Goal: Transaction & Acquisition: Obtain resource

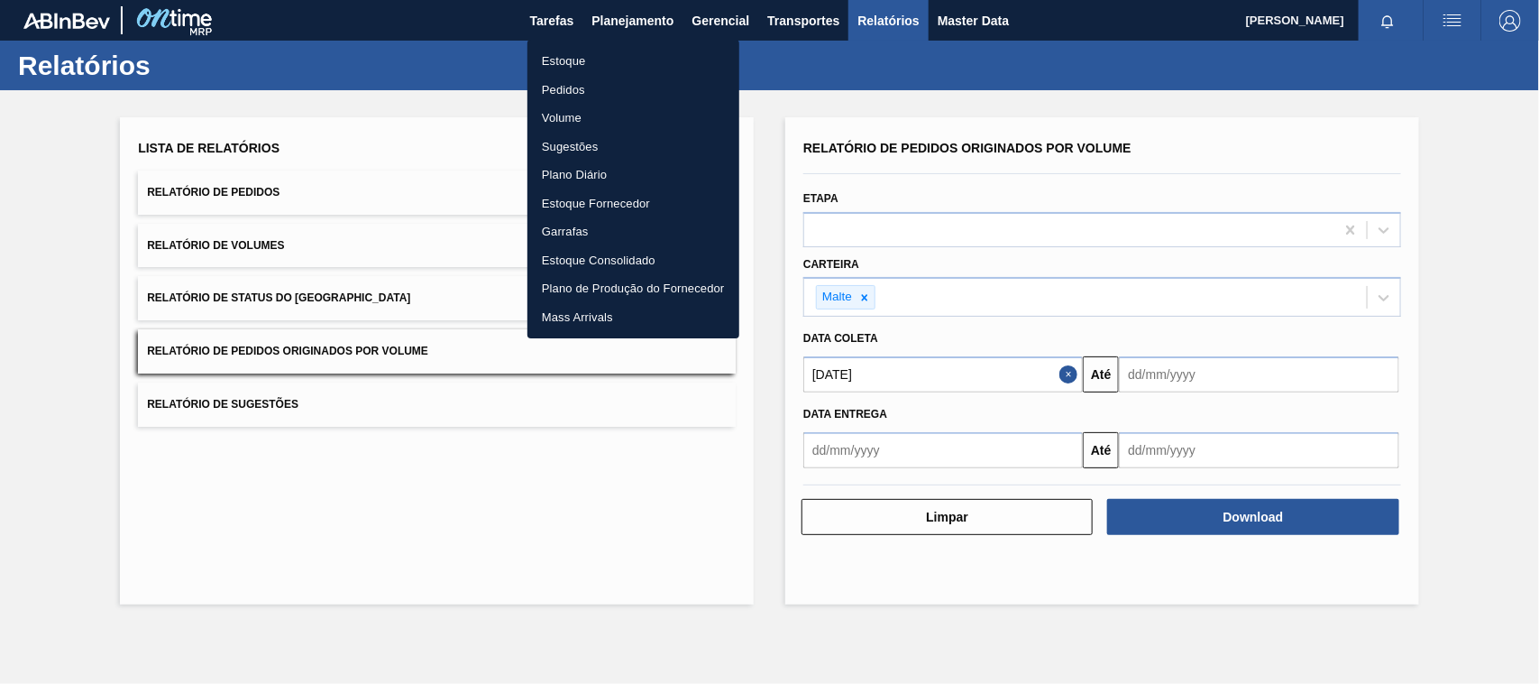
click at [565, 60] on li "Estoque" at bounding box center [634, 61] width 212 height 29
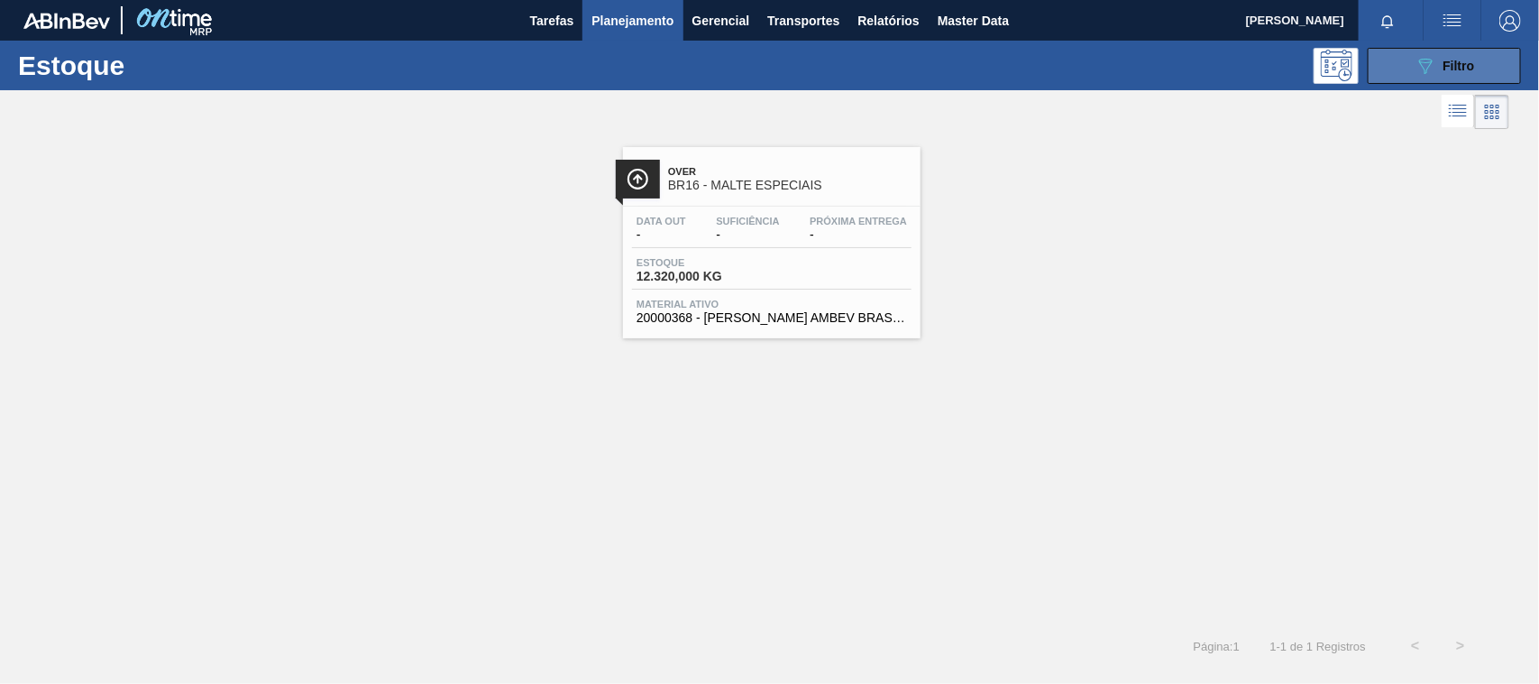
click at [1408, 69] on button "089F7B8B-B2A5-4AFE-B5C0-19BA573D28AC Filtro" at bounding box center [1444, 66] width 153 height 36
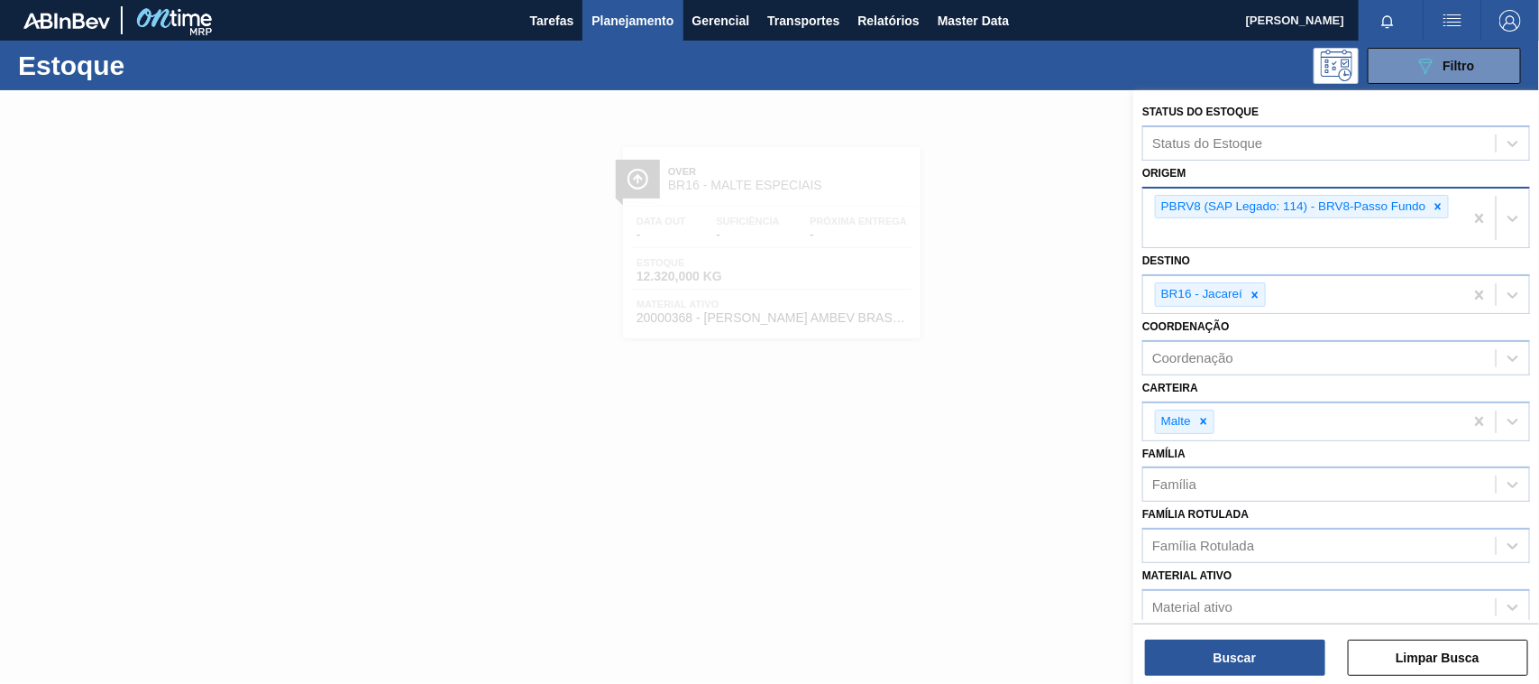
click at [1439, 201] on icon at bounding box center [1438, 206] width 13 height 13
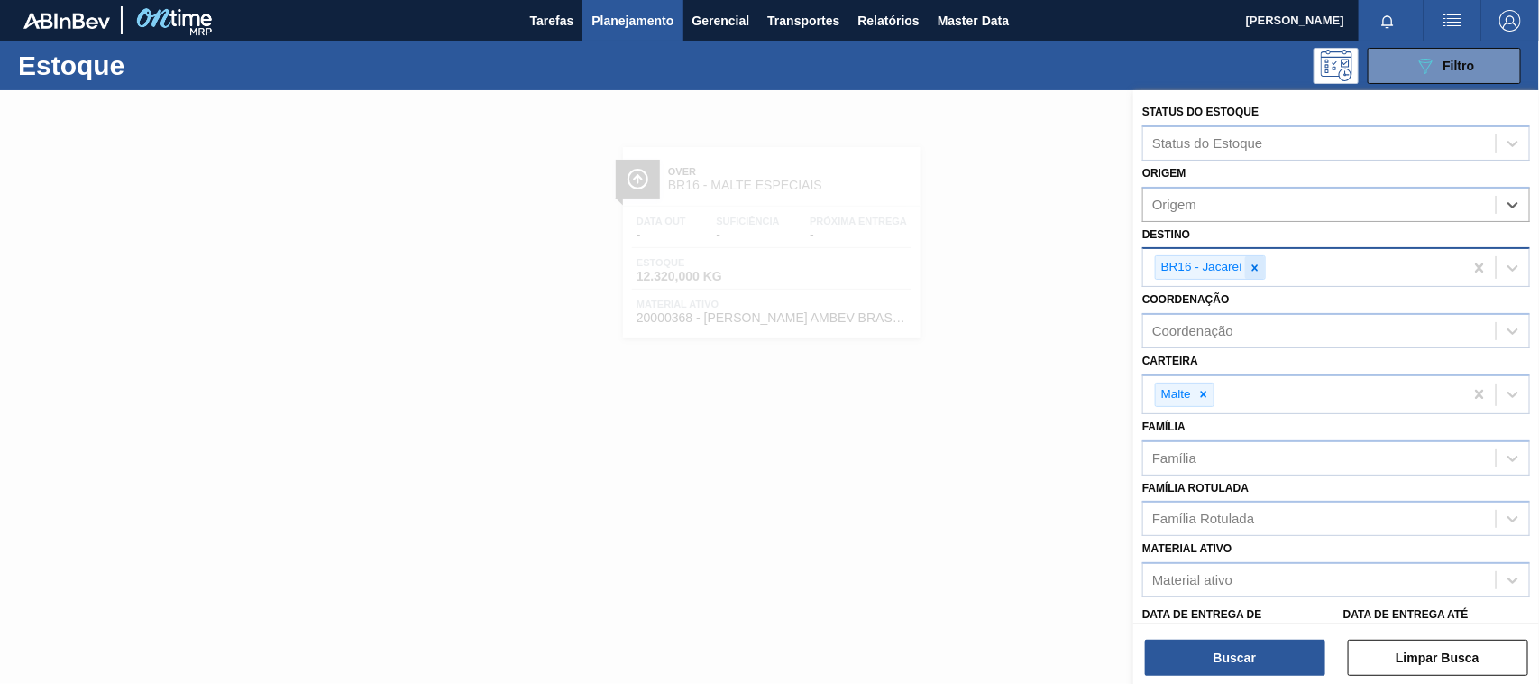
click at [1261, 269] on icon at bounding box center [1255, 268] width 13 height 13
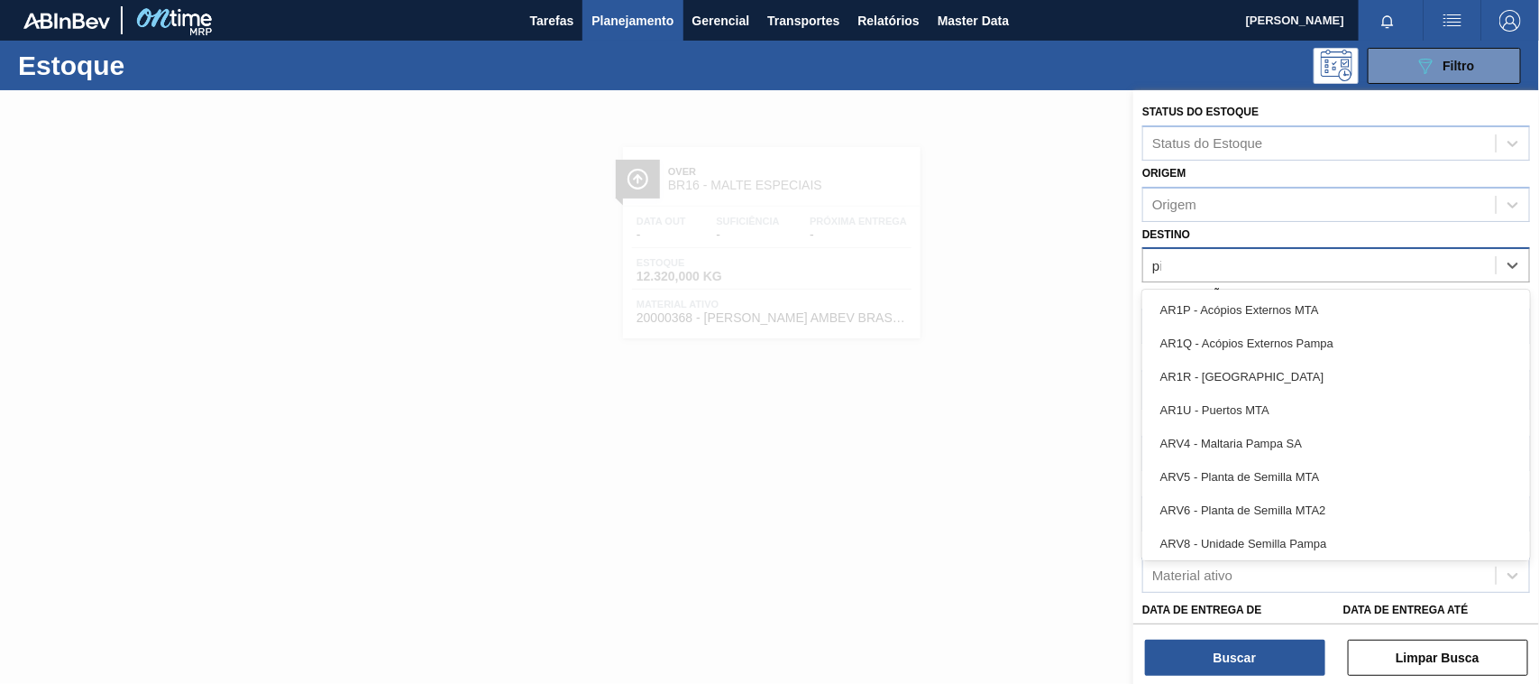
type input "pir"
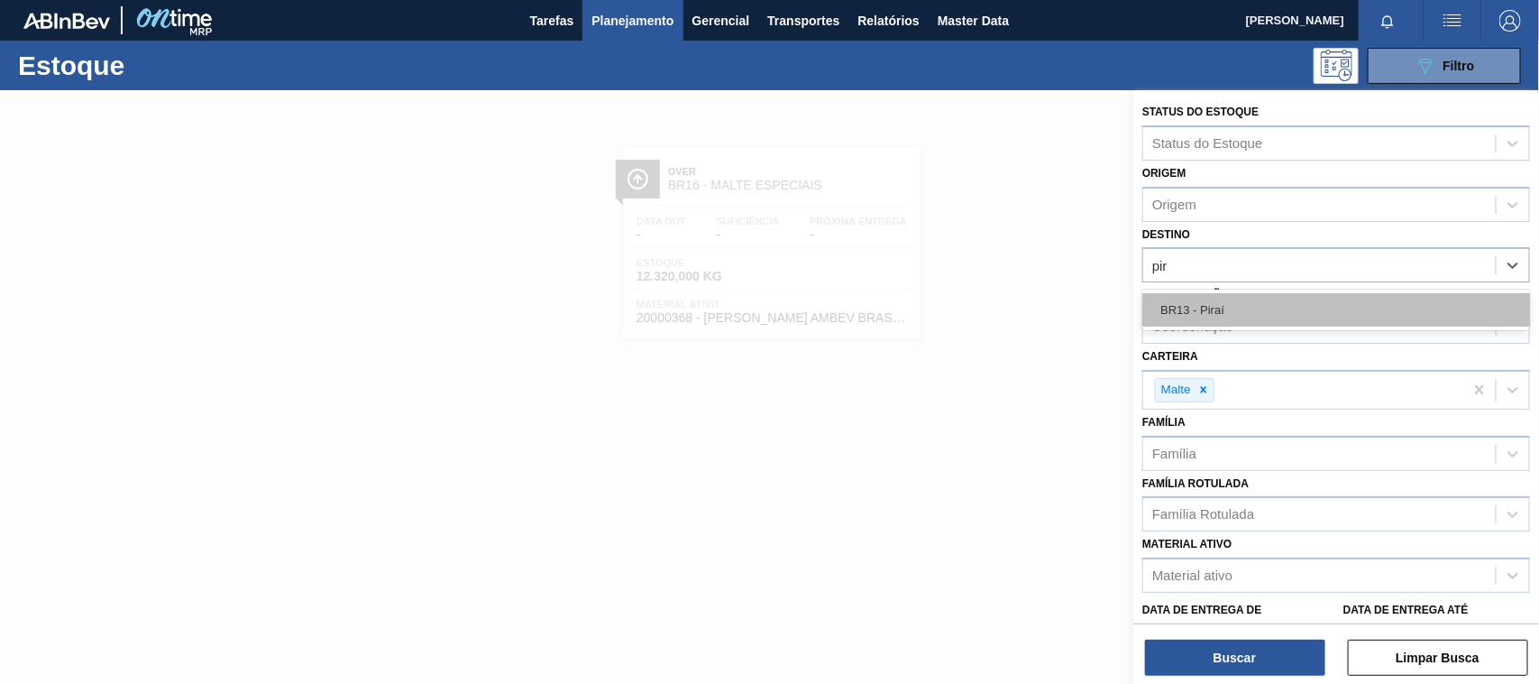
click at [1236, 302] on div "BR13 - Piraí" at bounding box center [1337, 309] width 388 height 33
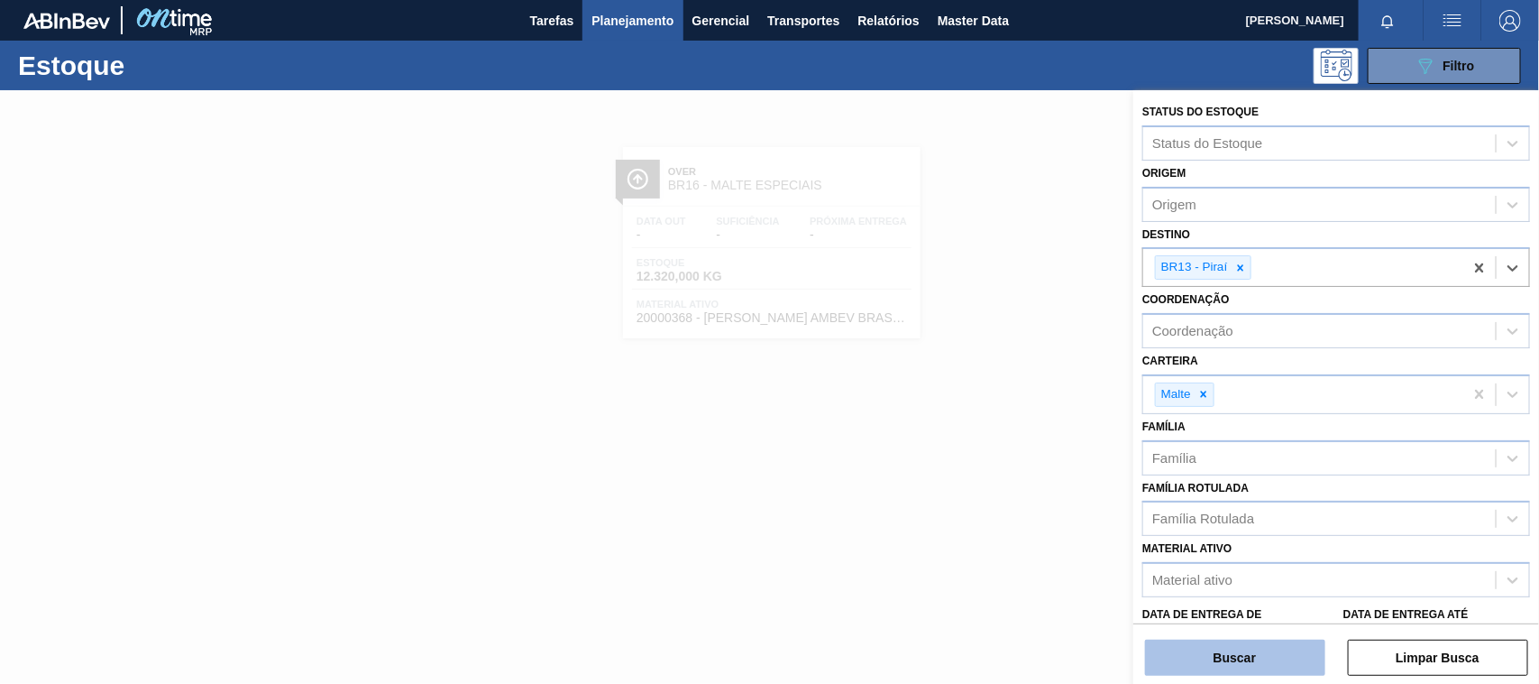
click at [1245, 658] on button "Buscar" at bounding box center [1235, 657] width 180 height 36
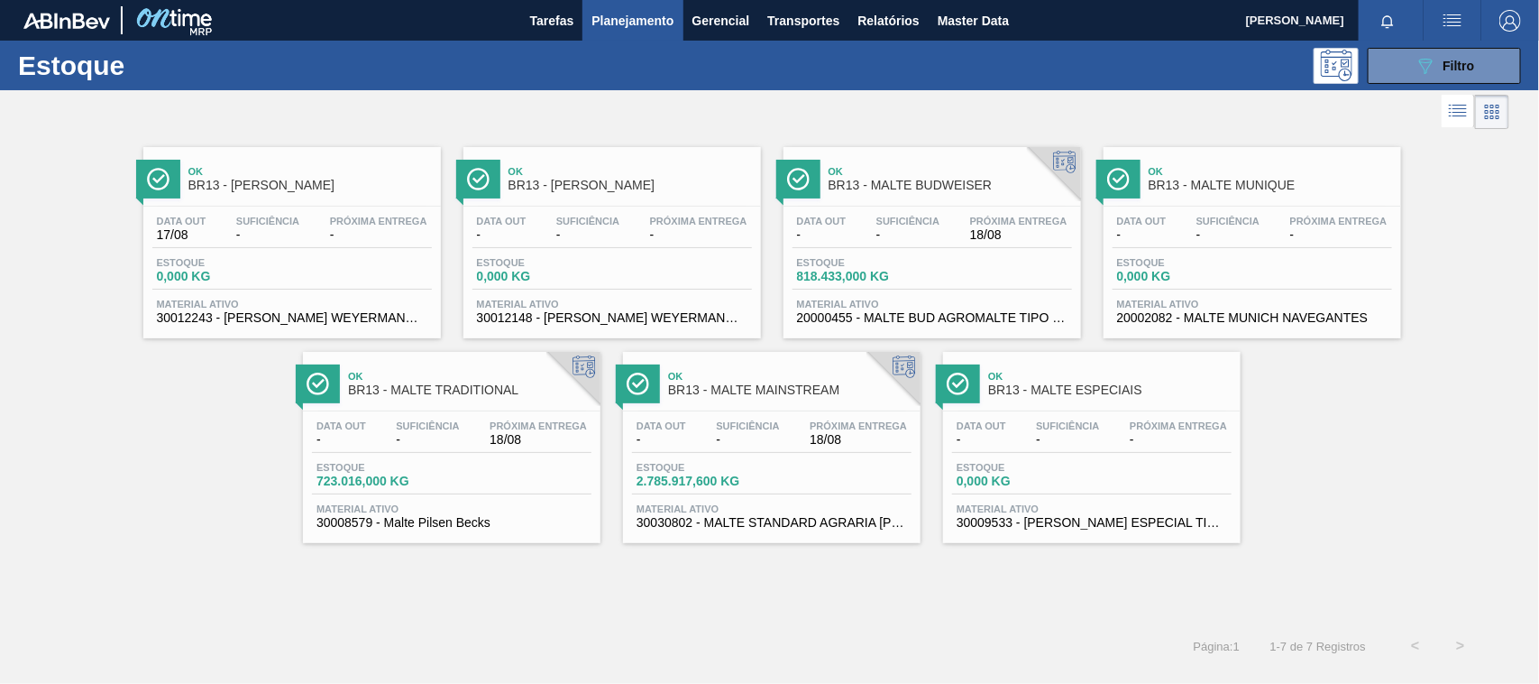
click at [722, 446] on span "-" at bounding box center [747, 440] width 63 height 14
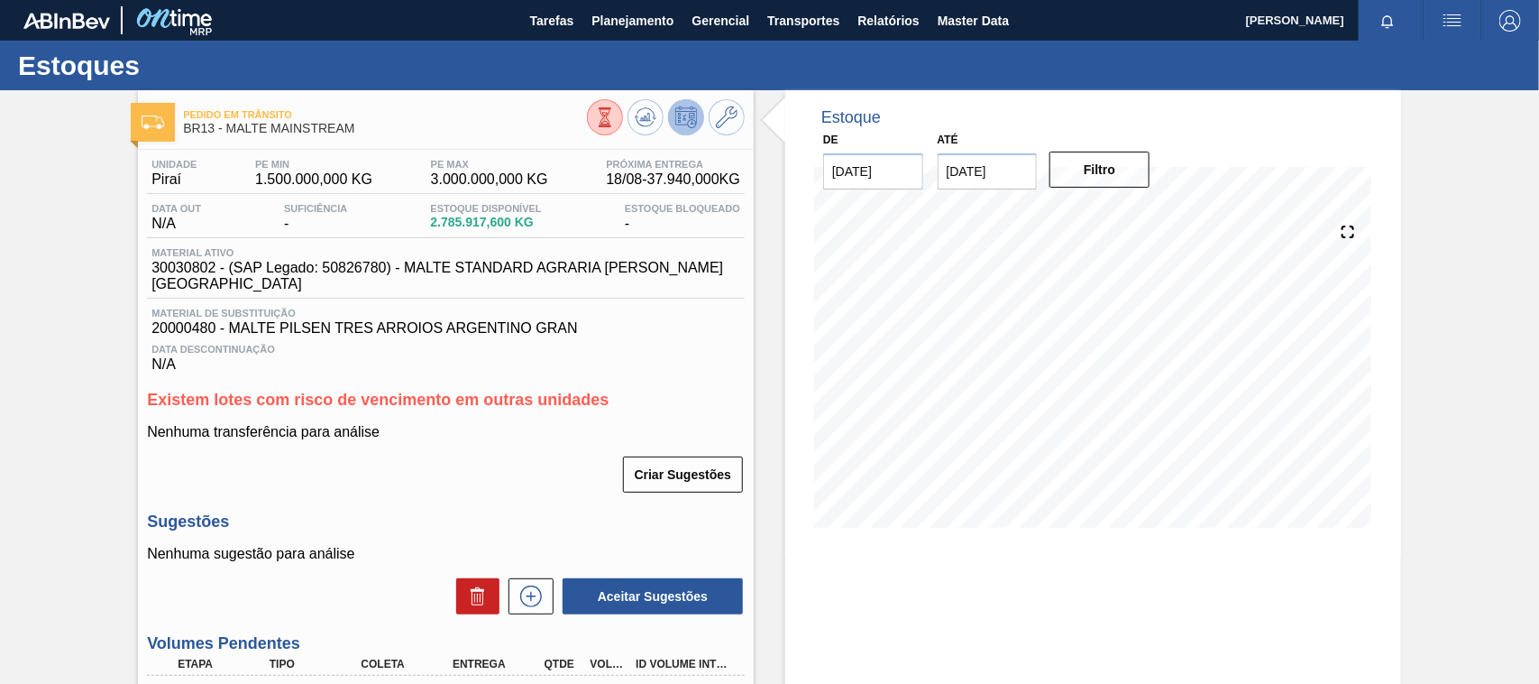
click at [299, 476] on div "Criar Sugestões" at bounding box center [446, 475] width 598 height 40
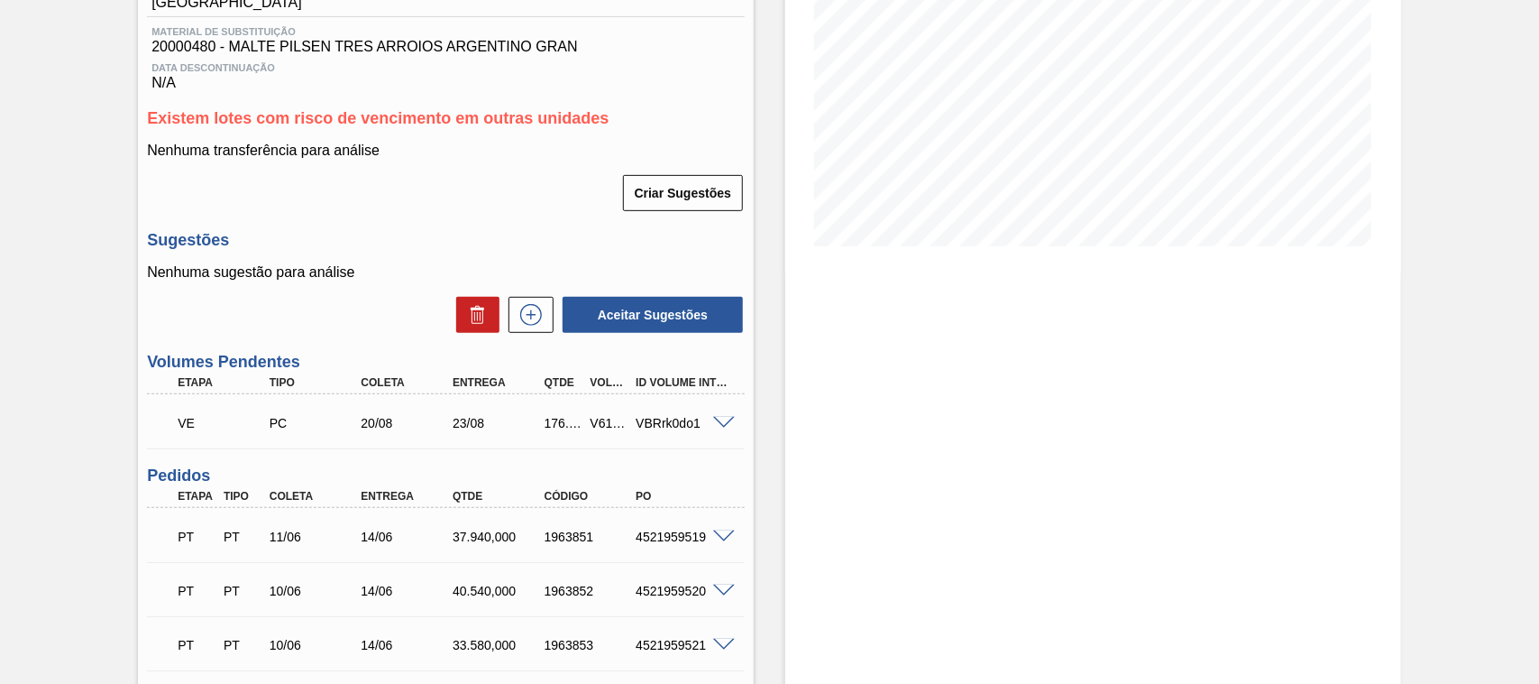
scroll to position [188, 0]
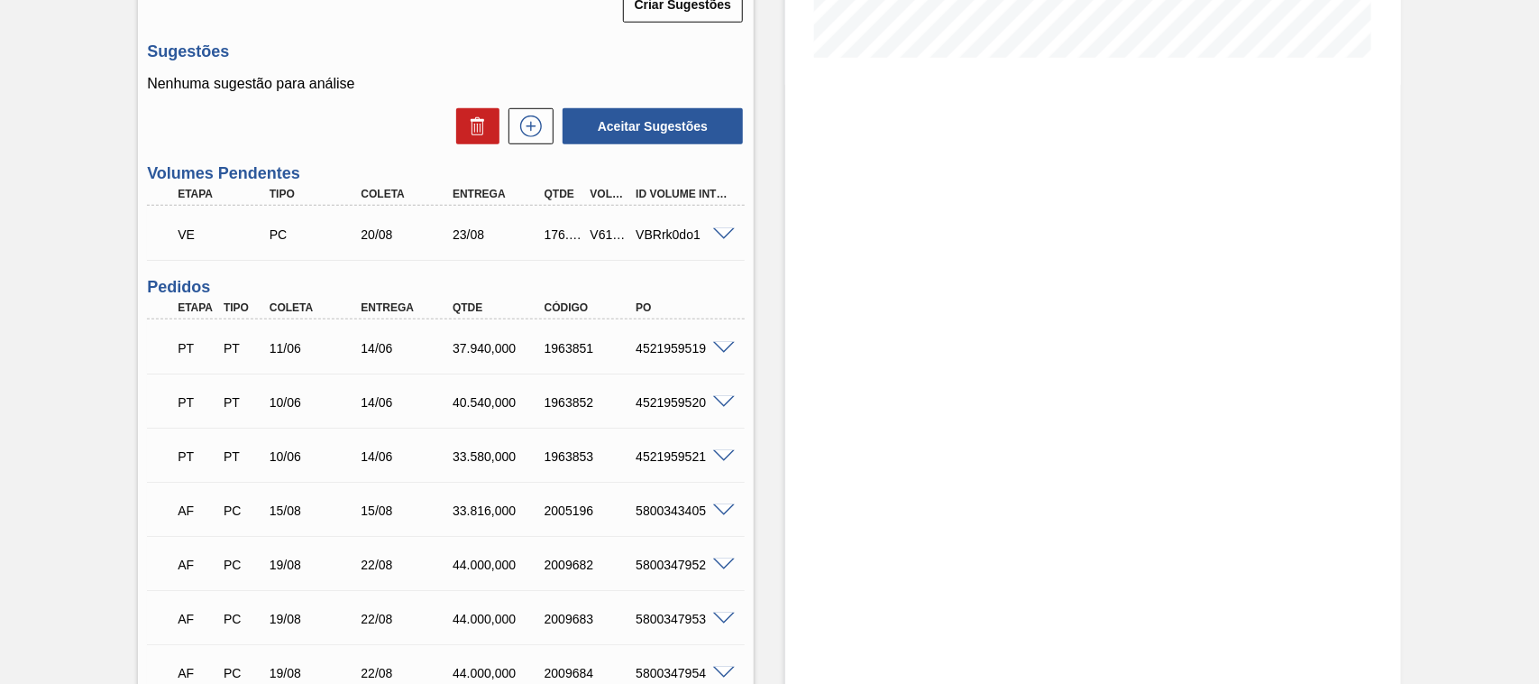
click at [601, 227] on div "V616573" at bounding box center [609, 234] width 47 height 14
click at [605, 227] on div "V616573" at bounding box center [609, 234] width 47 height 14
copy div "V616573"
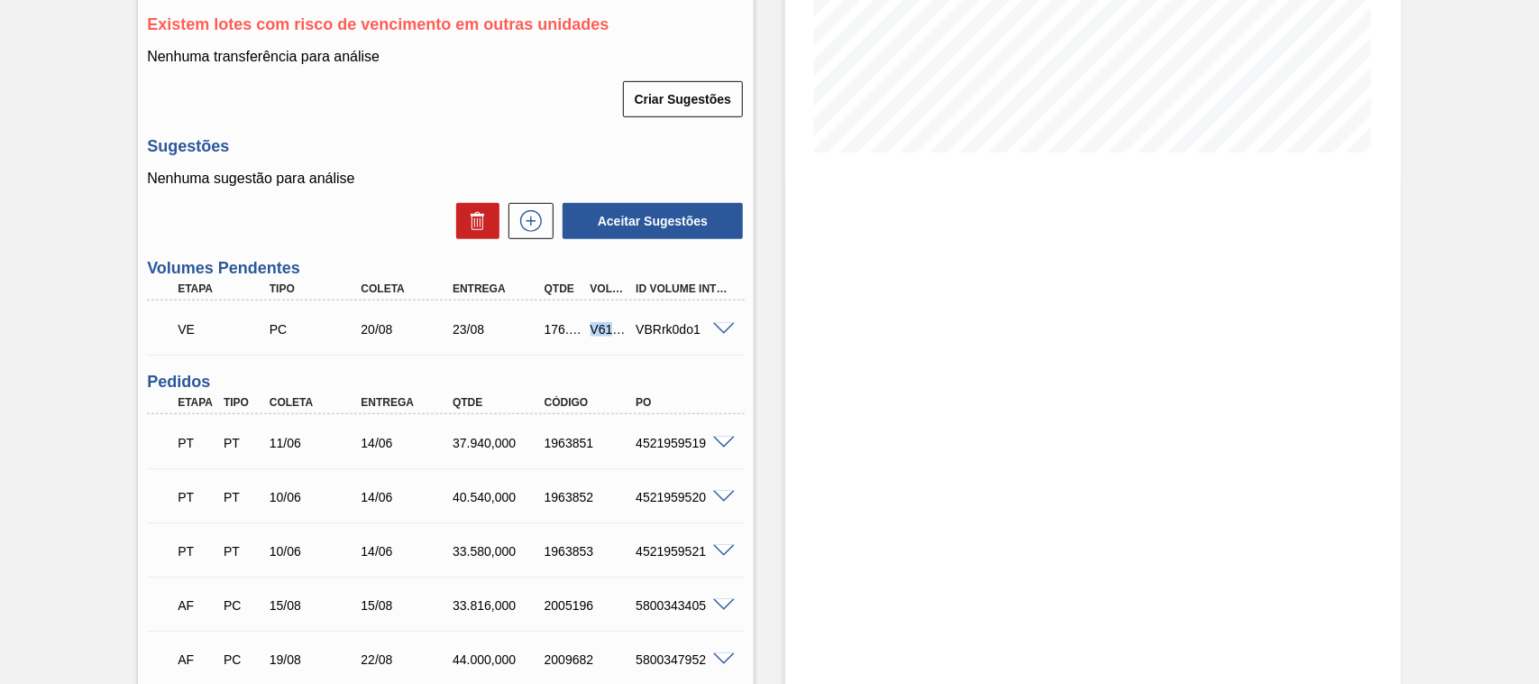
scroll to position [0, 0]
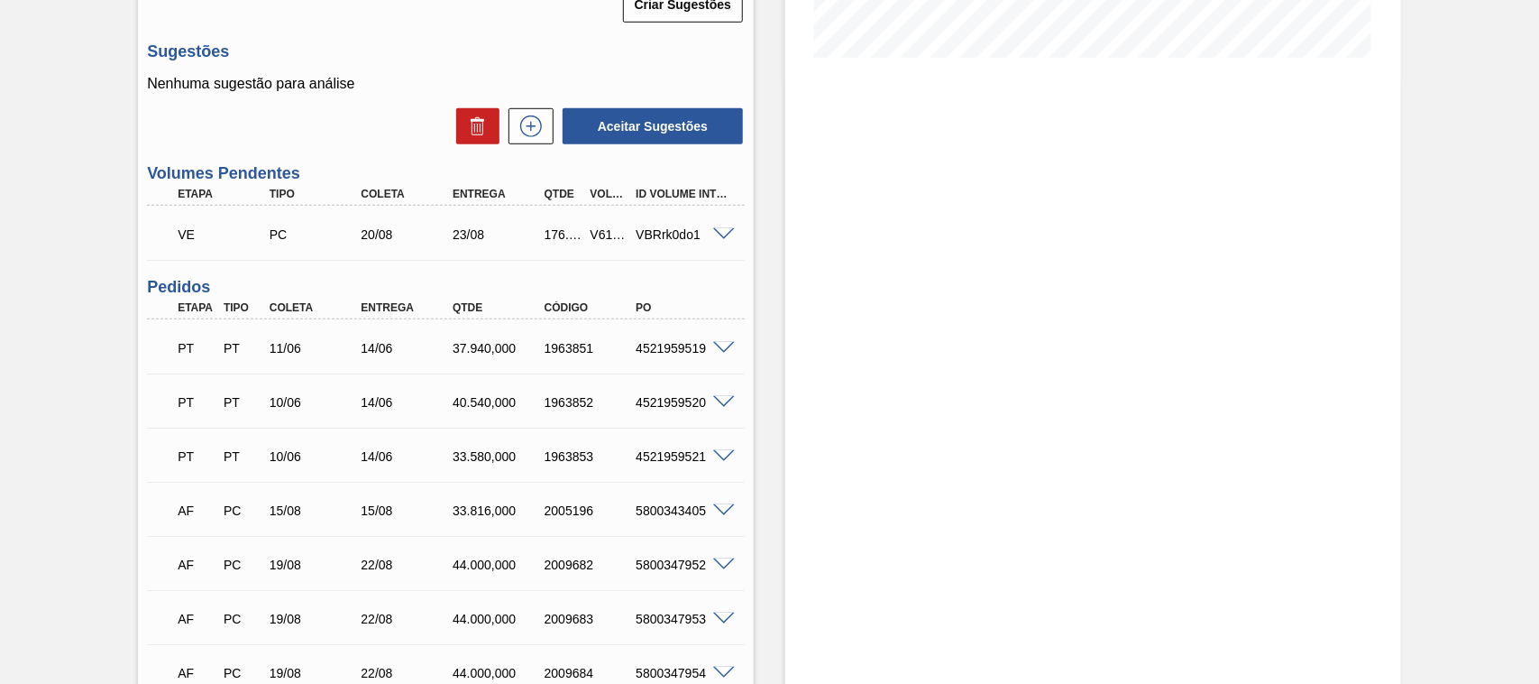
click at [719, 340] on div at bounding box center [727, 347] width 36 height 14
click at [719, 342] on span at bounding box center [724, 349] width 22 height 14
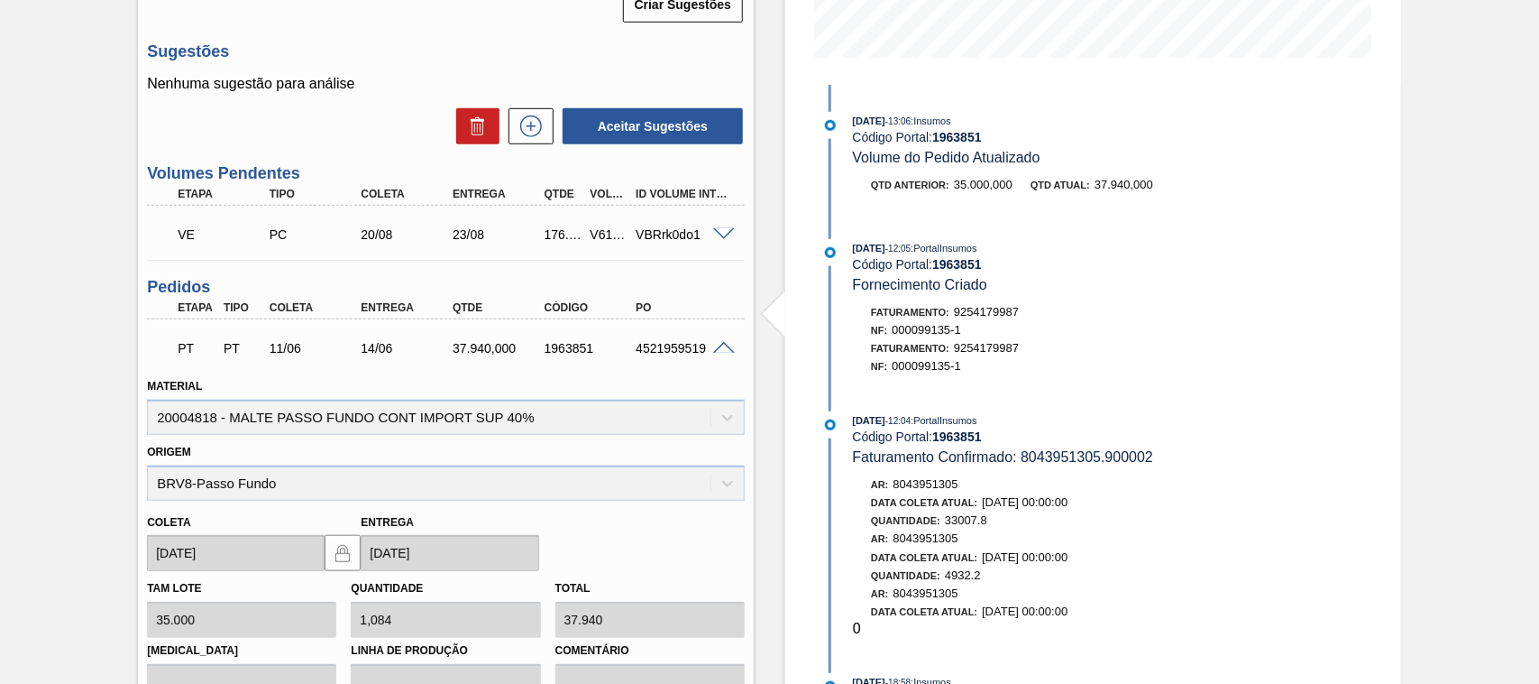
click at [720, 342] on span at bounding box center [724, 349] width 22 height 14
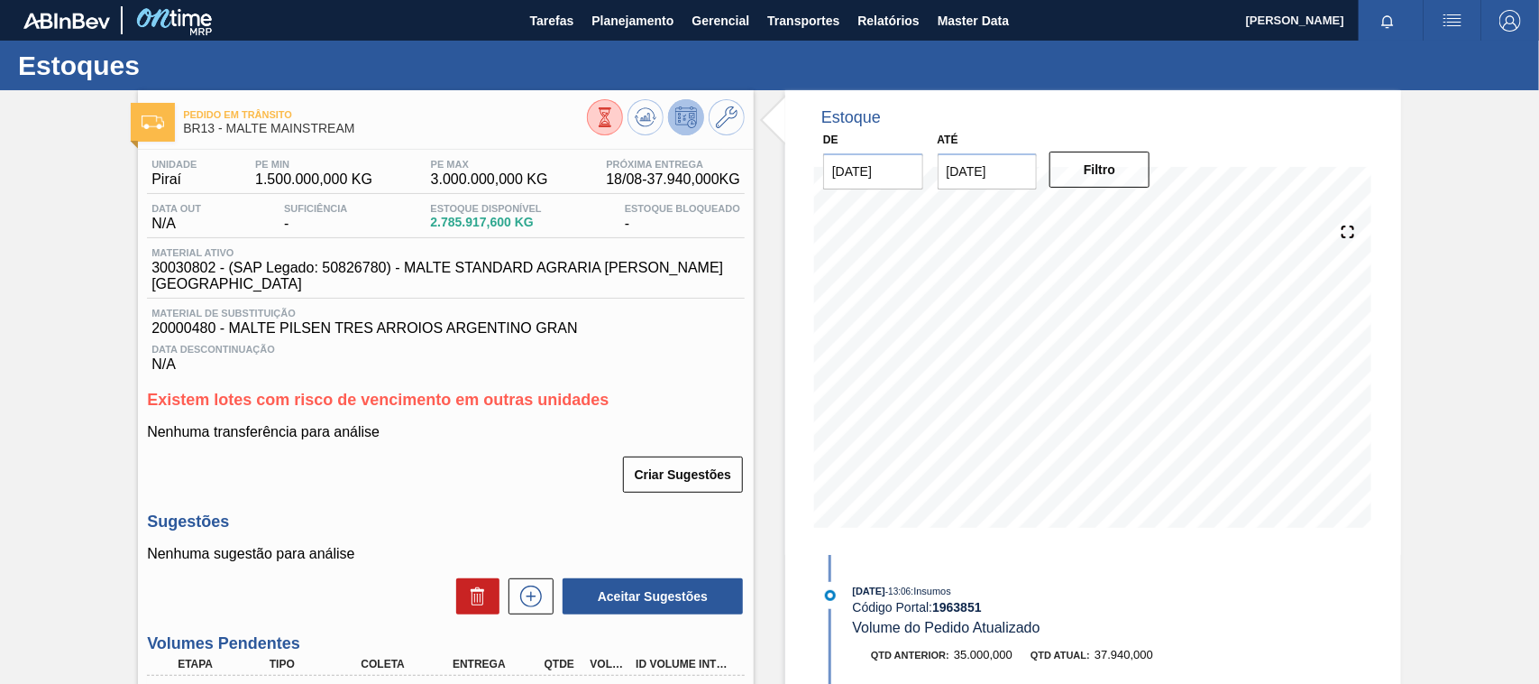
scroll to position [281, 0]
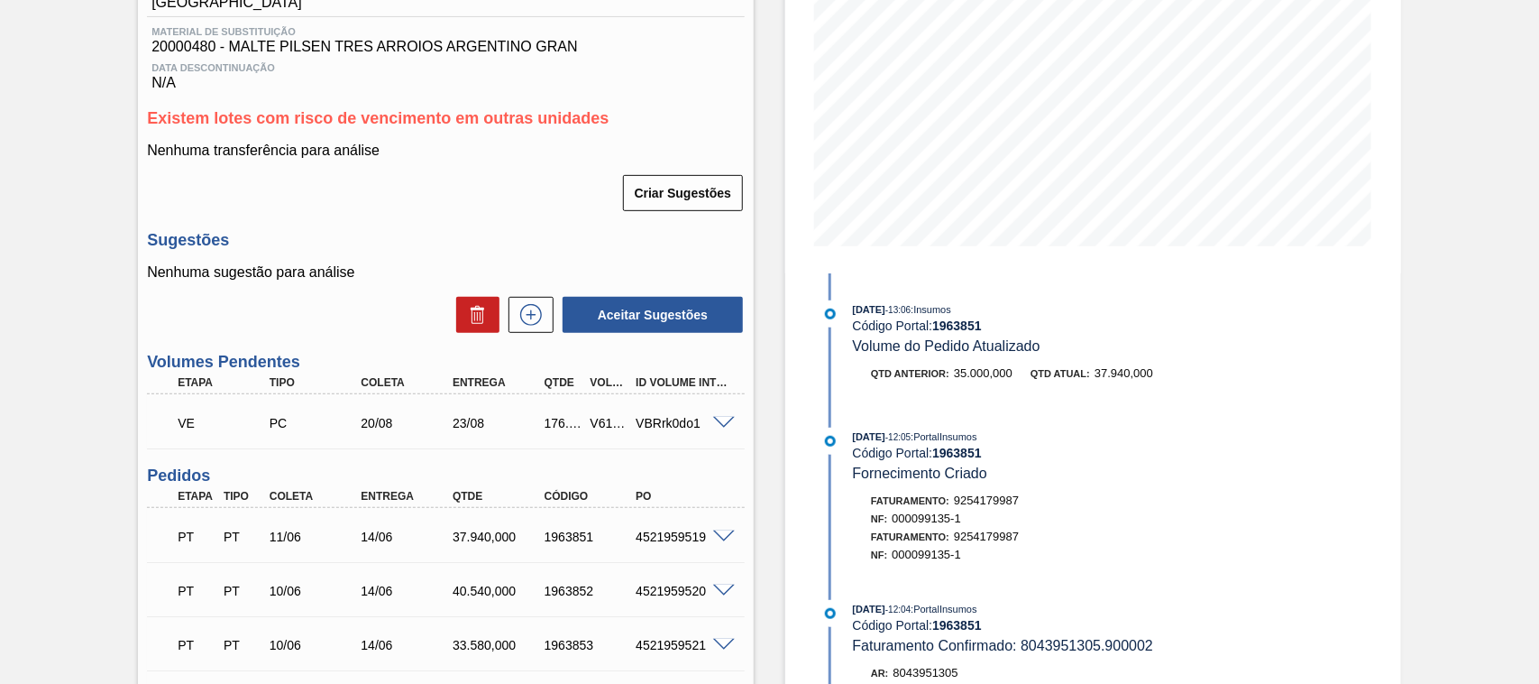
click at [602, 416] on div "V616573" at bounding box center [609, 423] width 47 height 14
copy div "V616573"
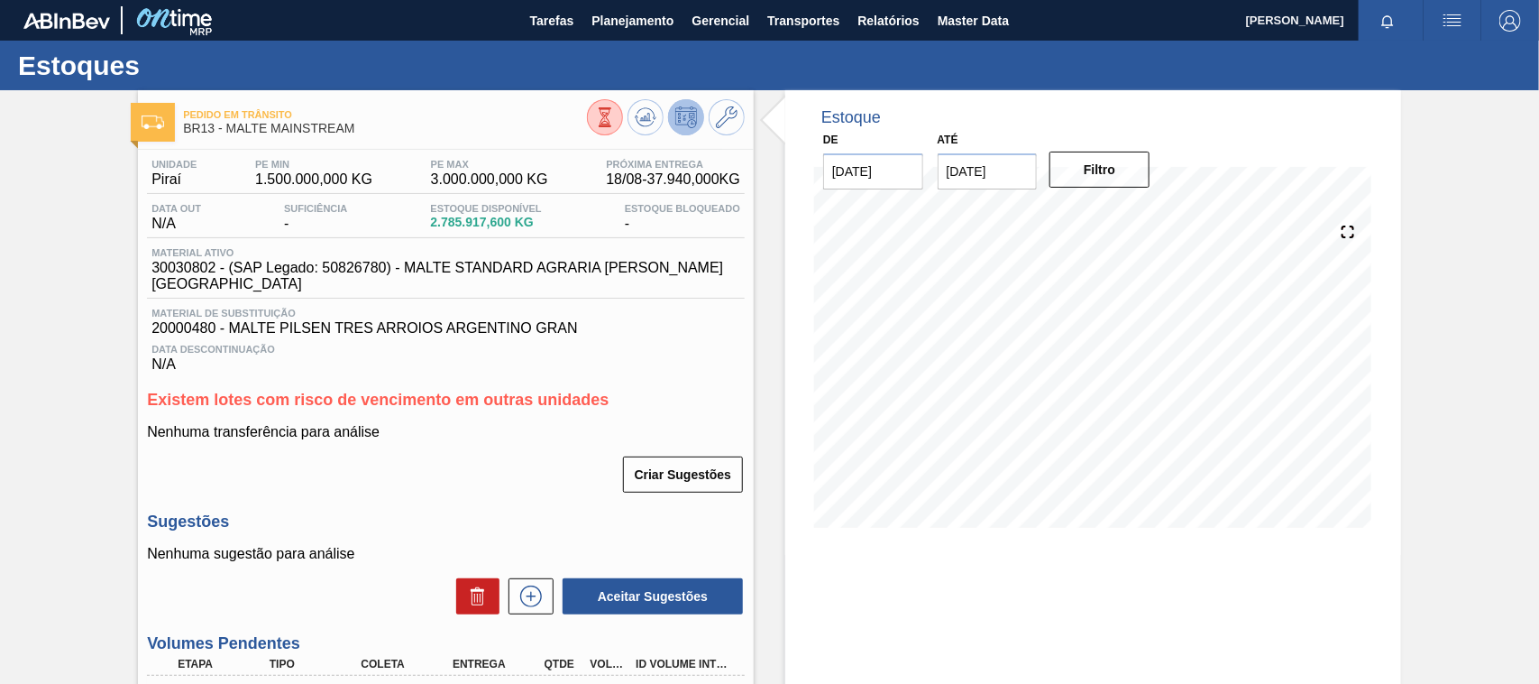
scroll to position [281, 0]
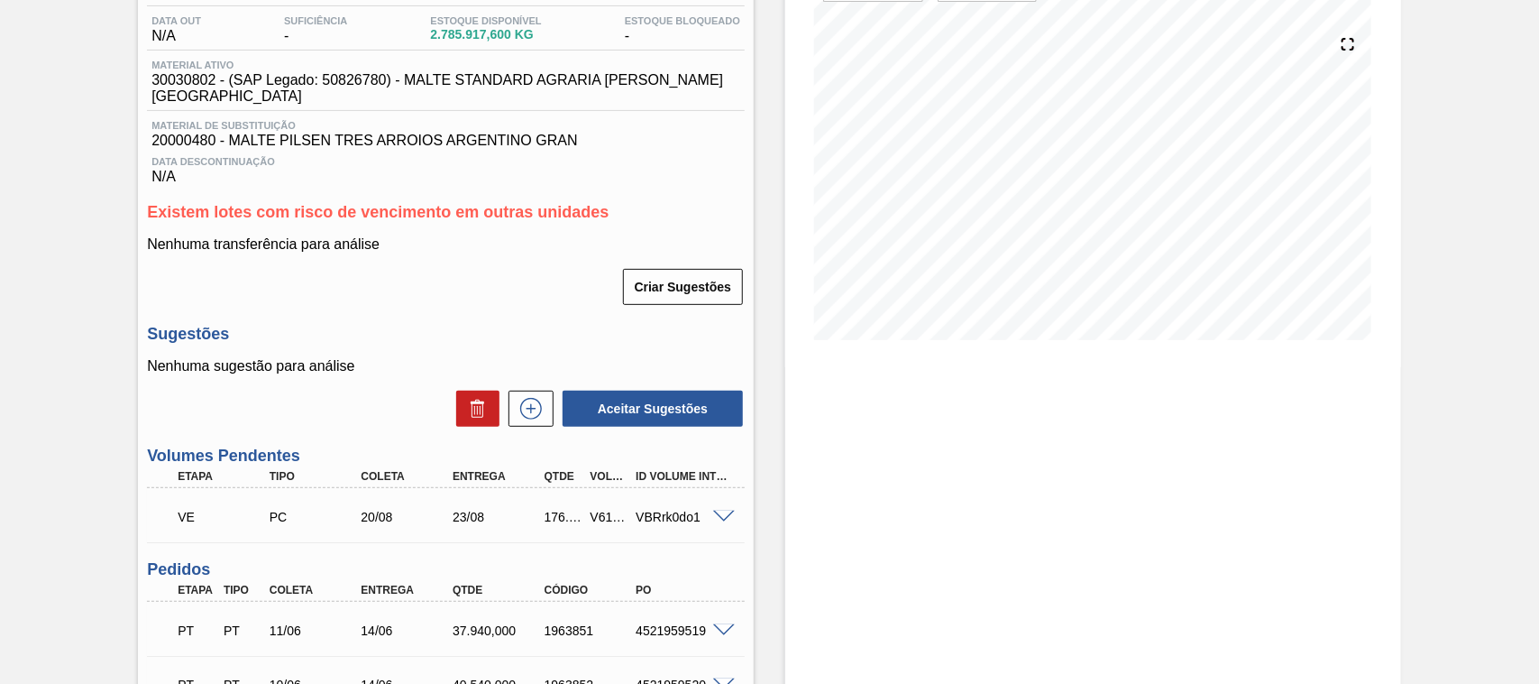
scroll to position [281, 0]
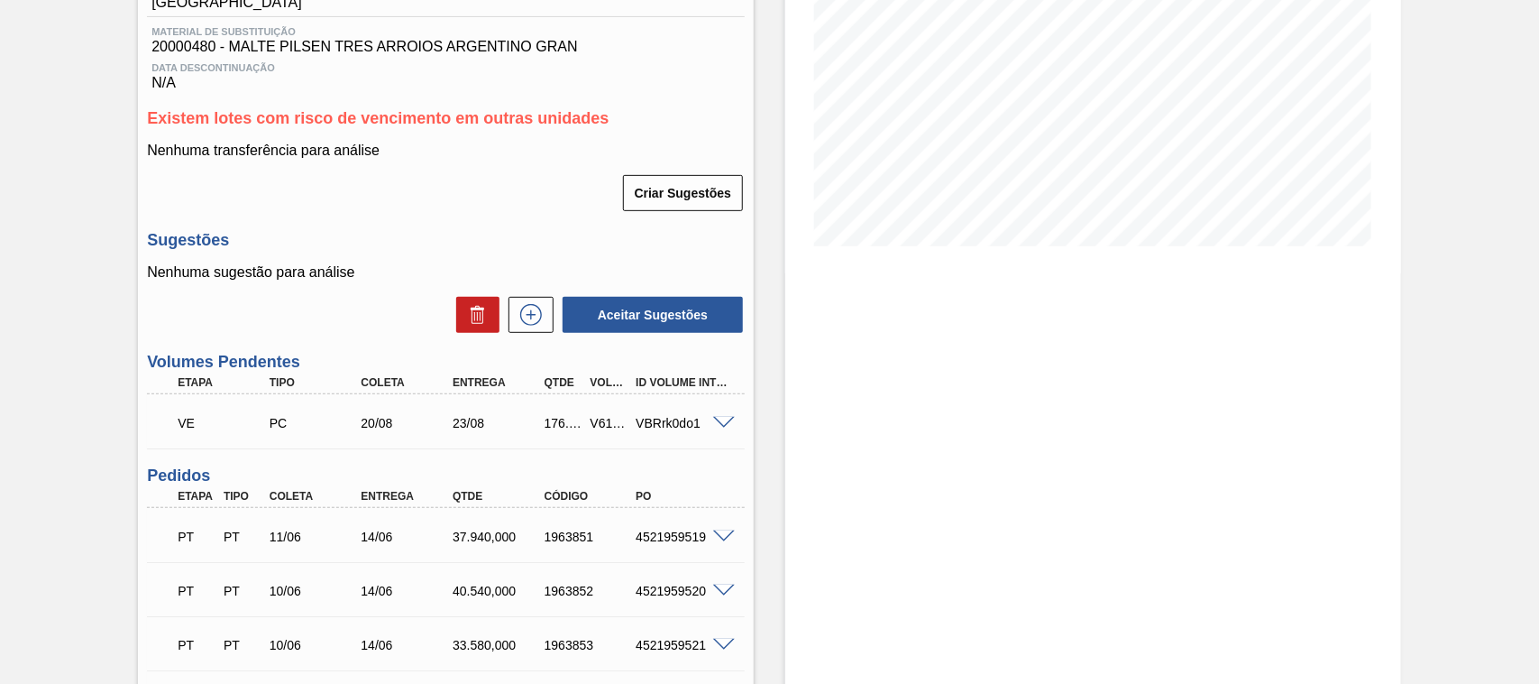
scroll to position [375, 0]
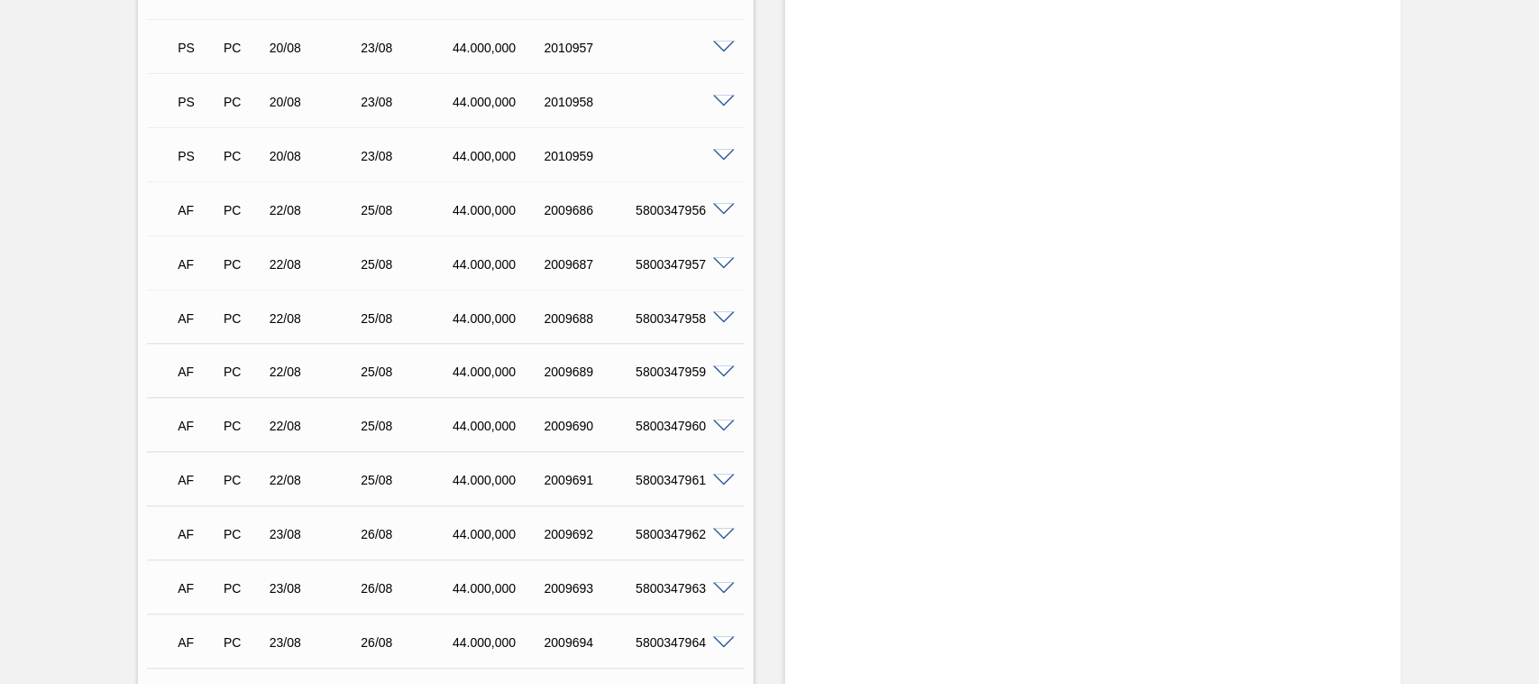
scroll to position [1118, 0]
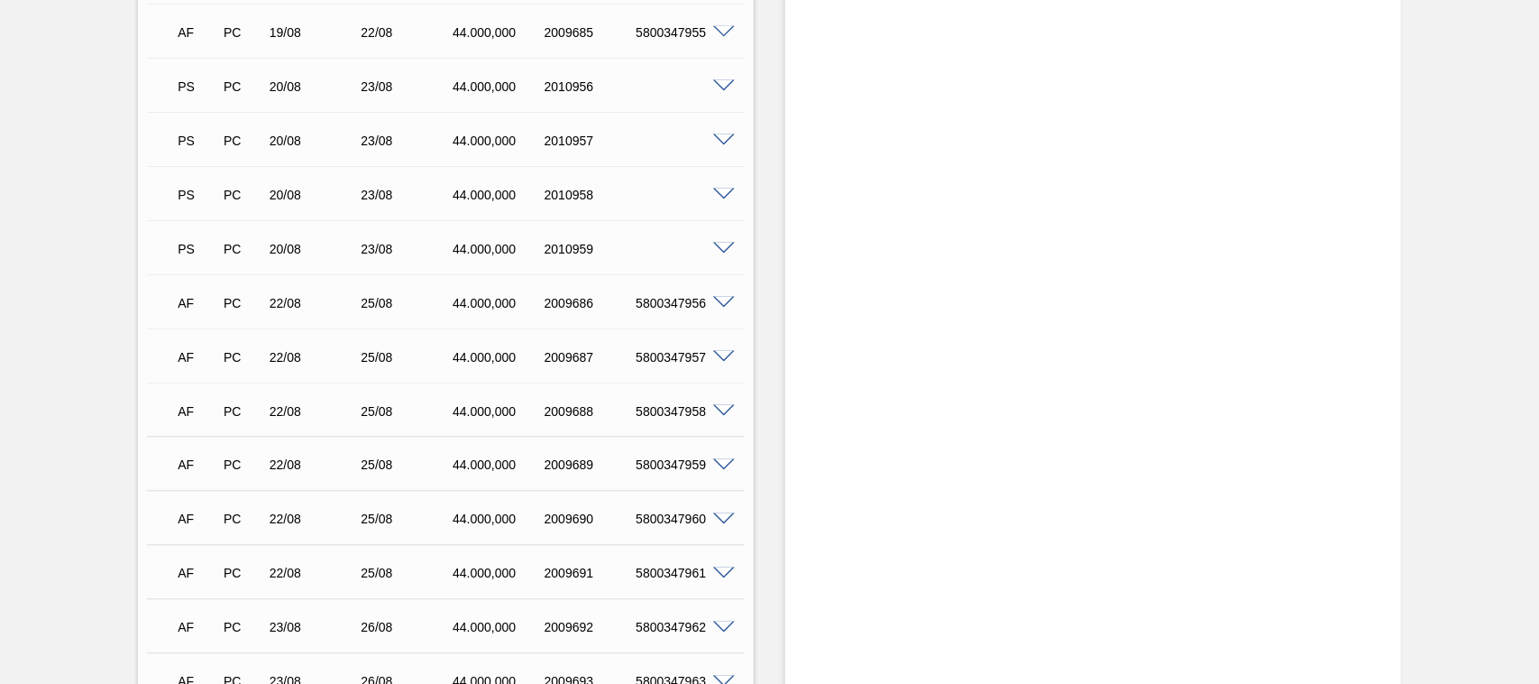
click at [719, 80] on span at bounding box center [724, 87] width 22 height 14
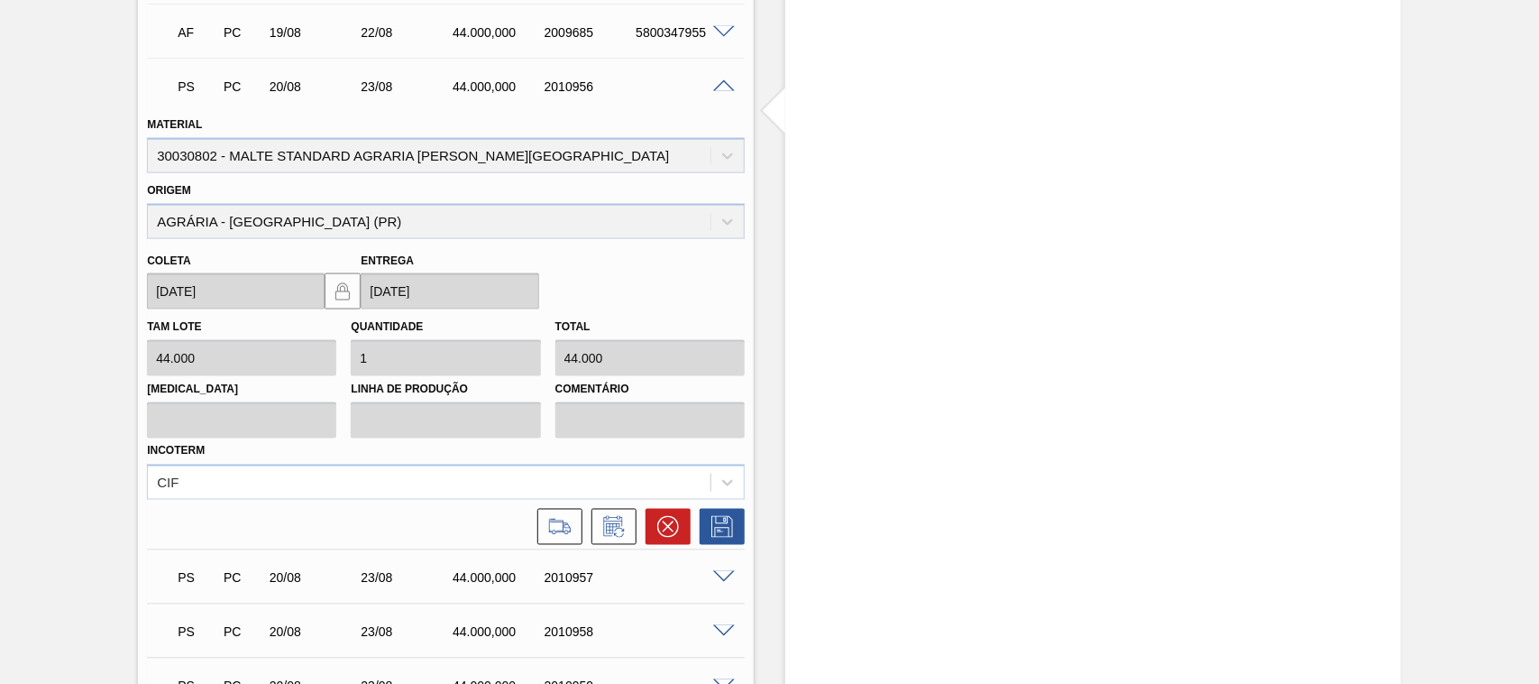
click at [731, 80] on span at bounding box center [724, 87] width 22 height 14
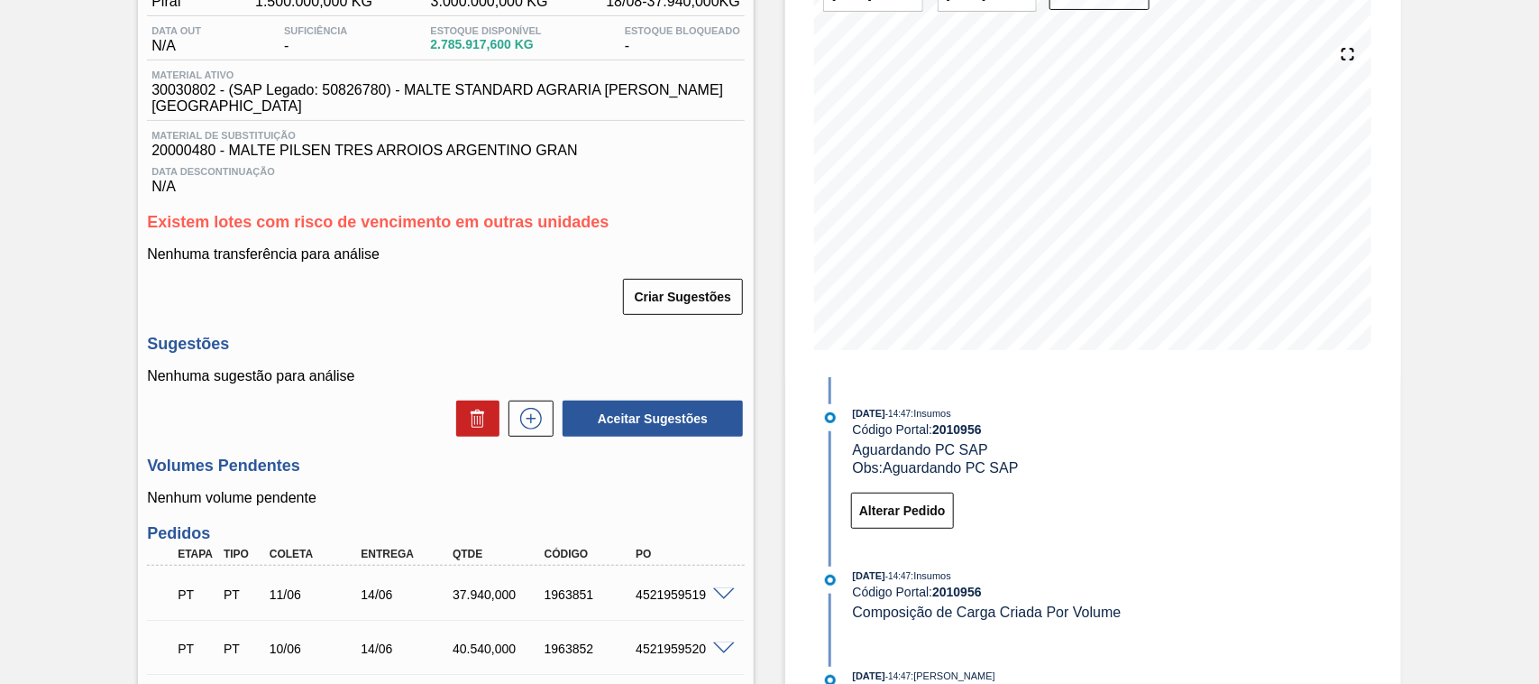
scroll to position [0, 0]
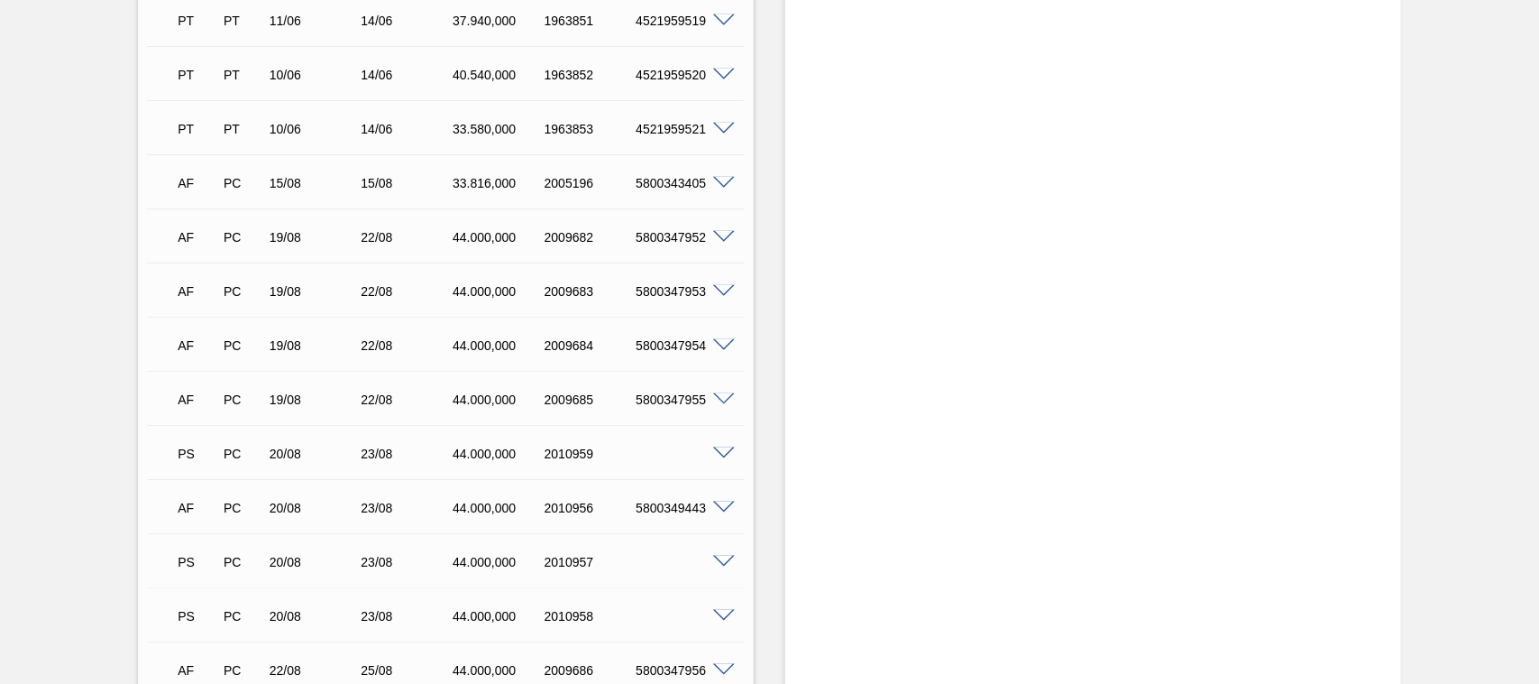
scroll to position [845, 0]
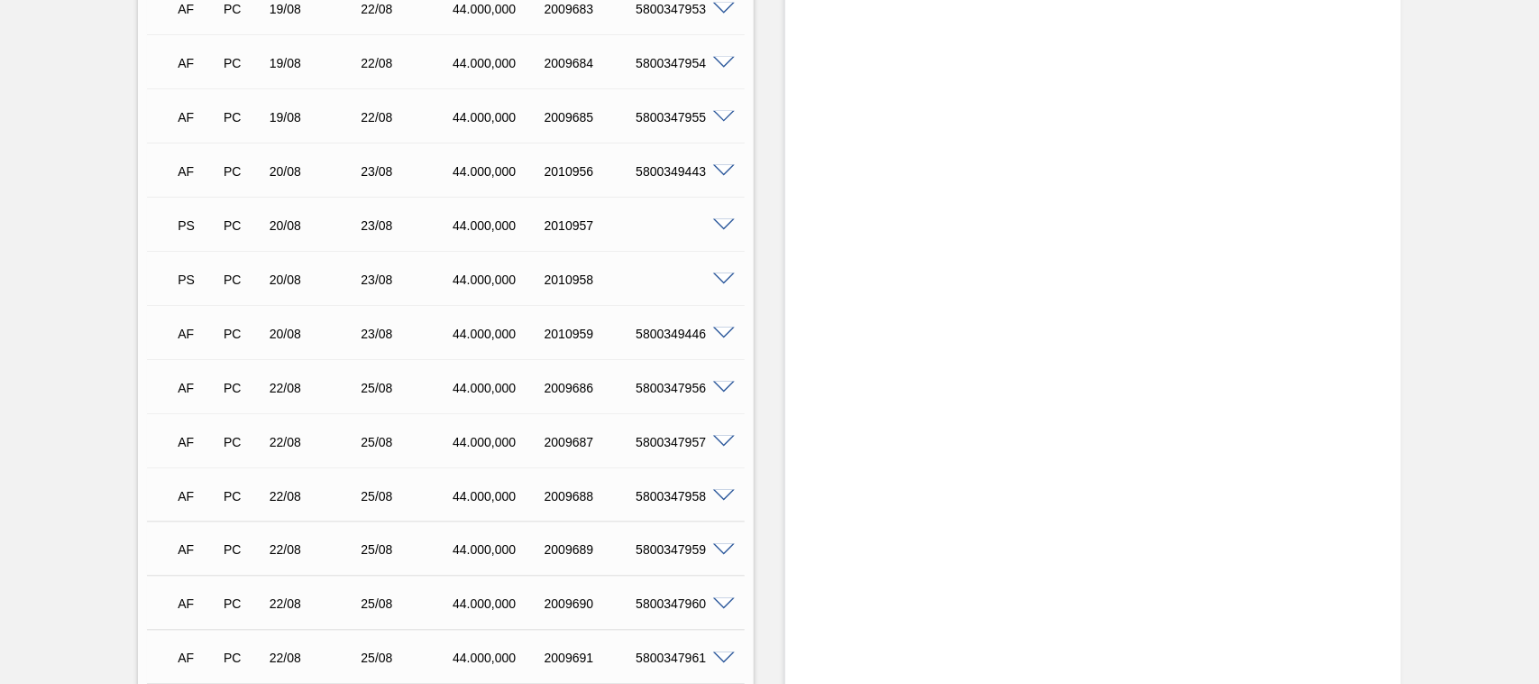
scroll to position [939, 0]
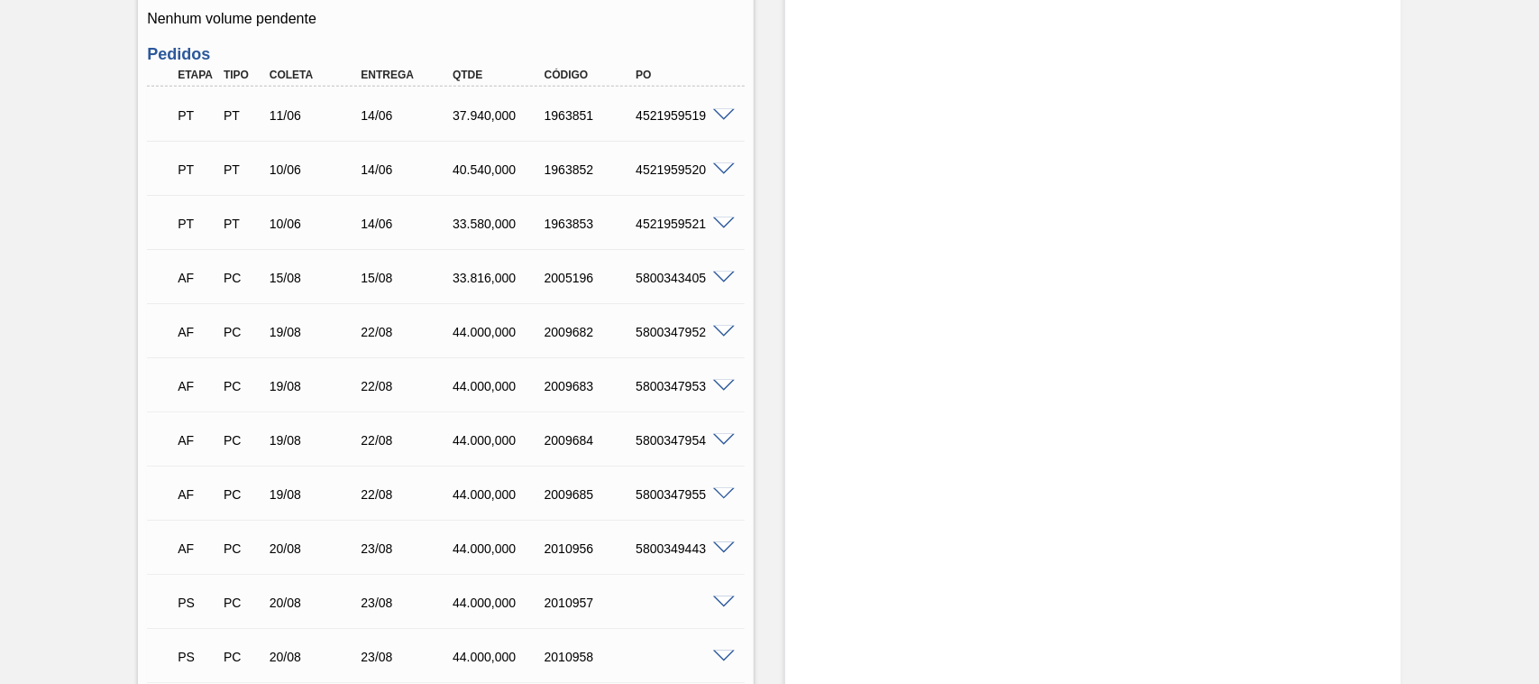
scroll to position [751, 0]
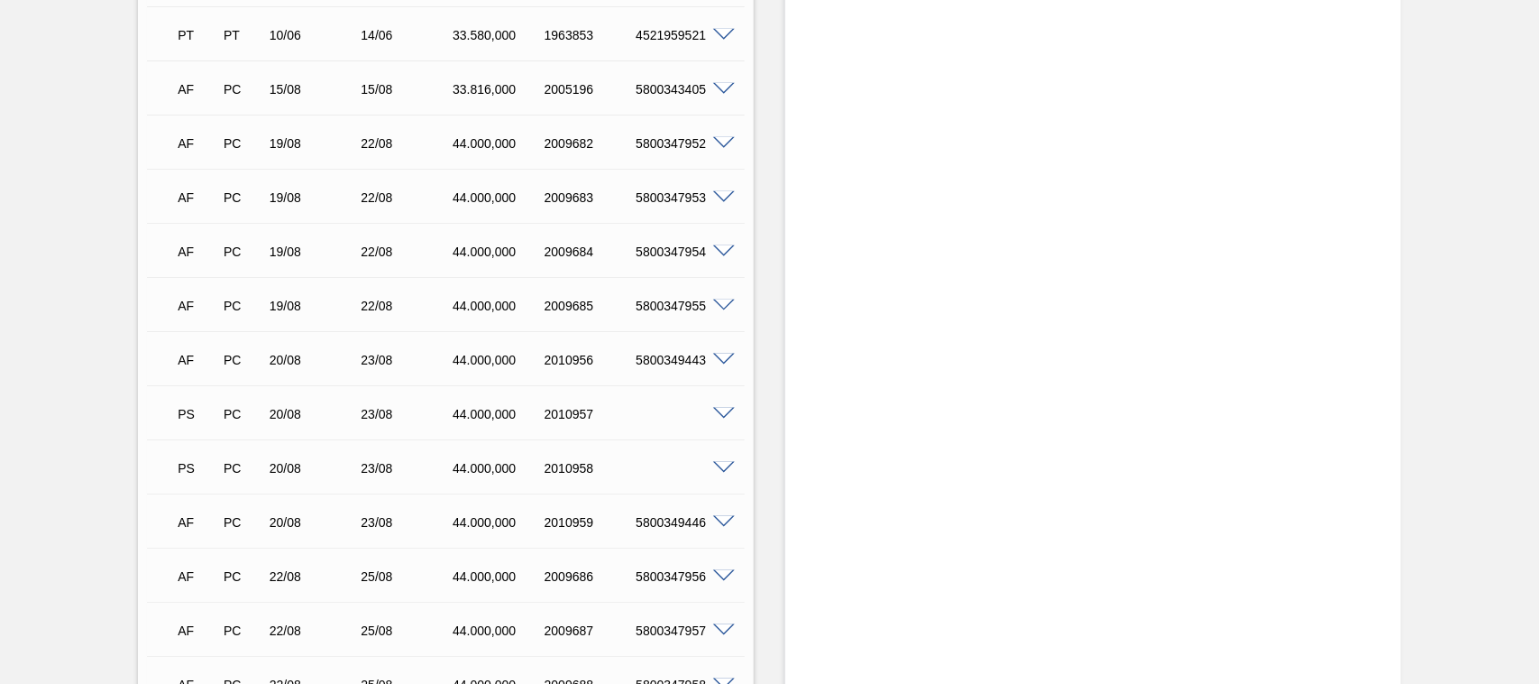
scroll to position [939, 0]
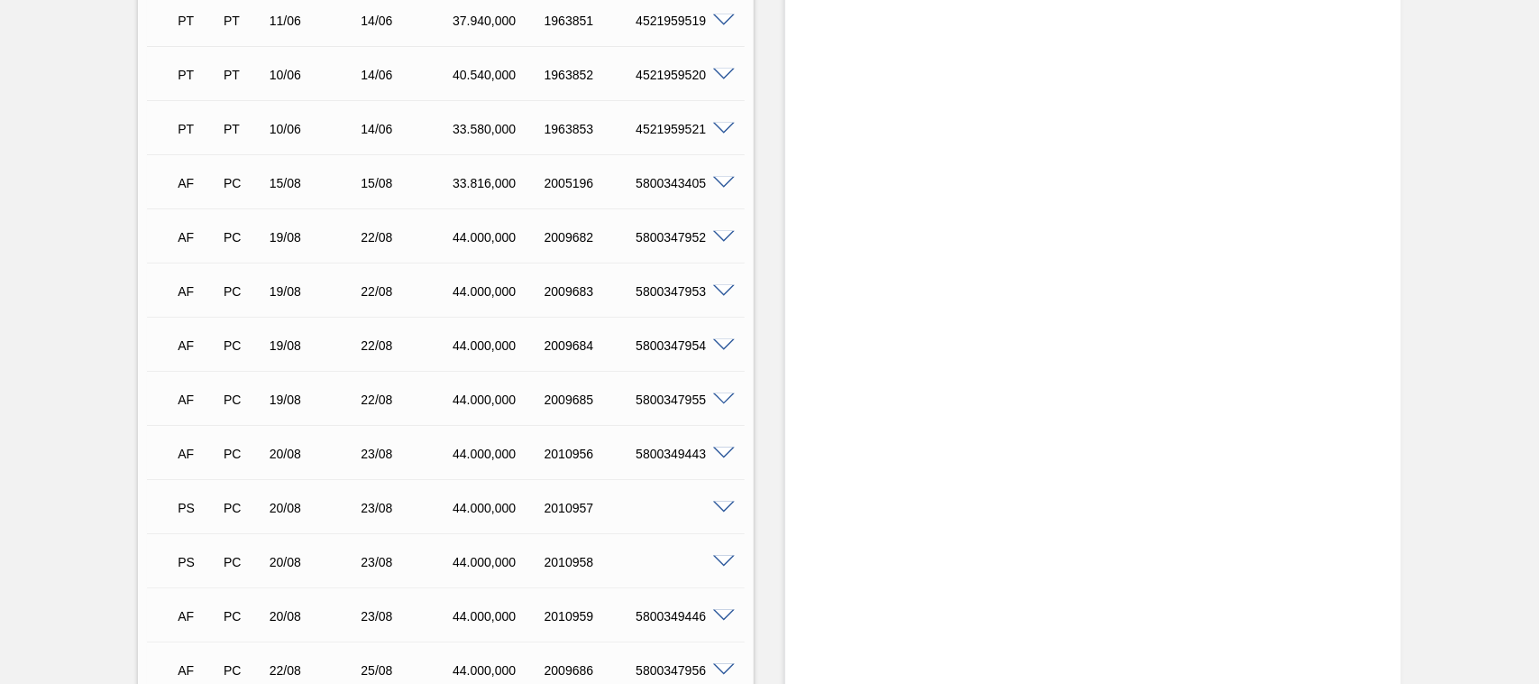
scroll to position [939, 0]
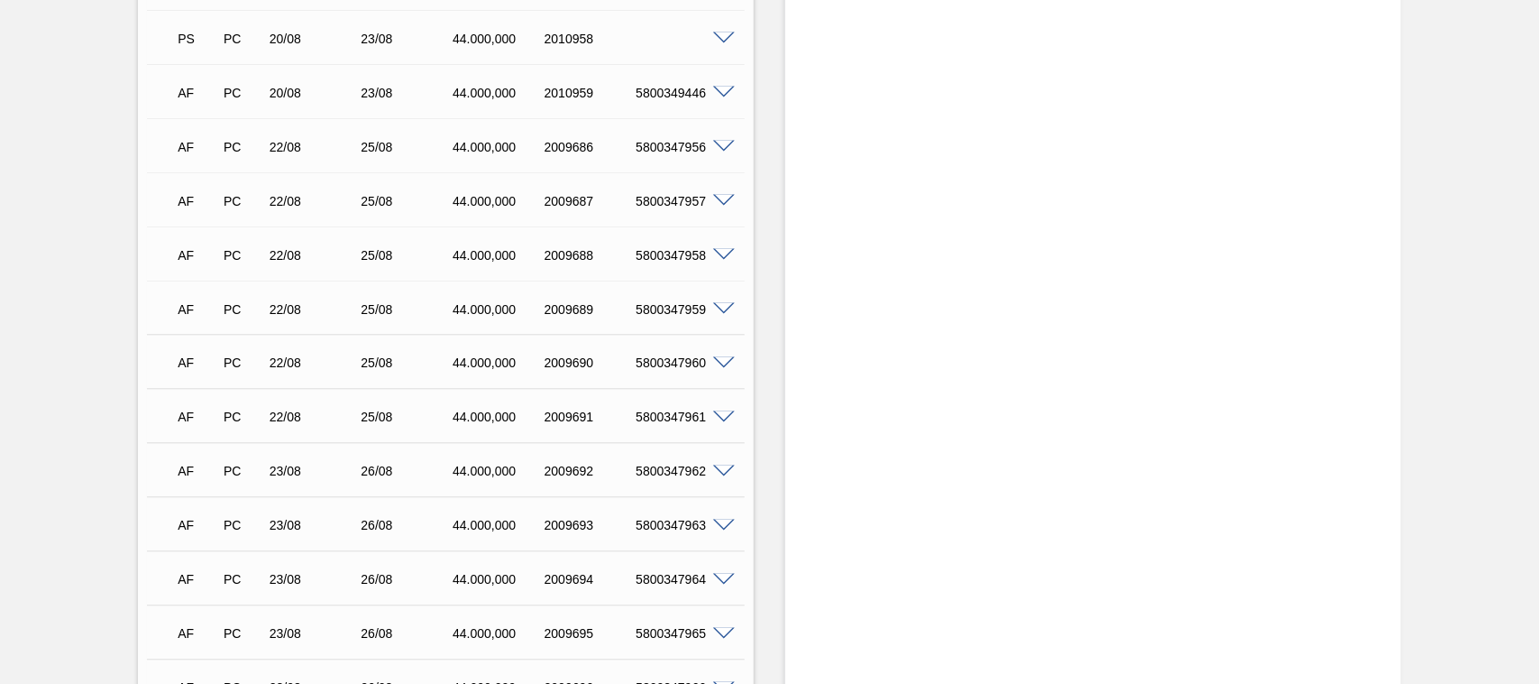
scroll to position [1034, 0]
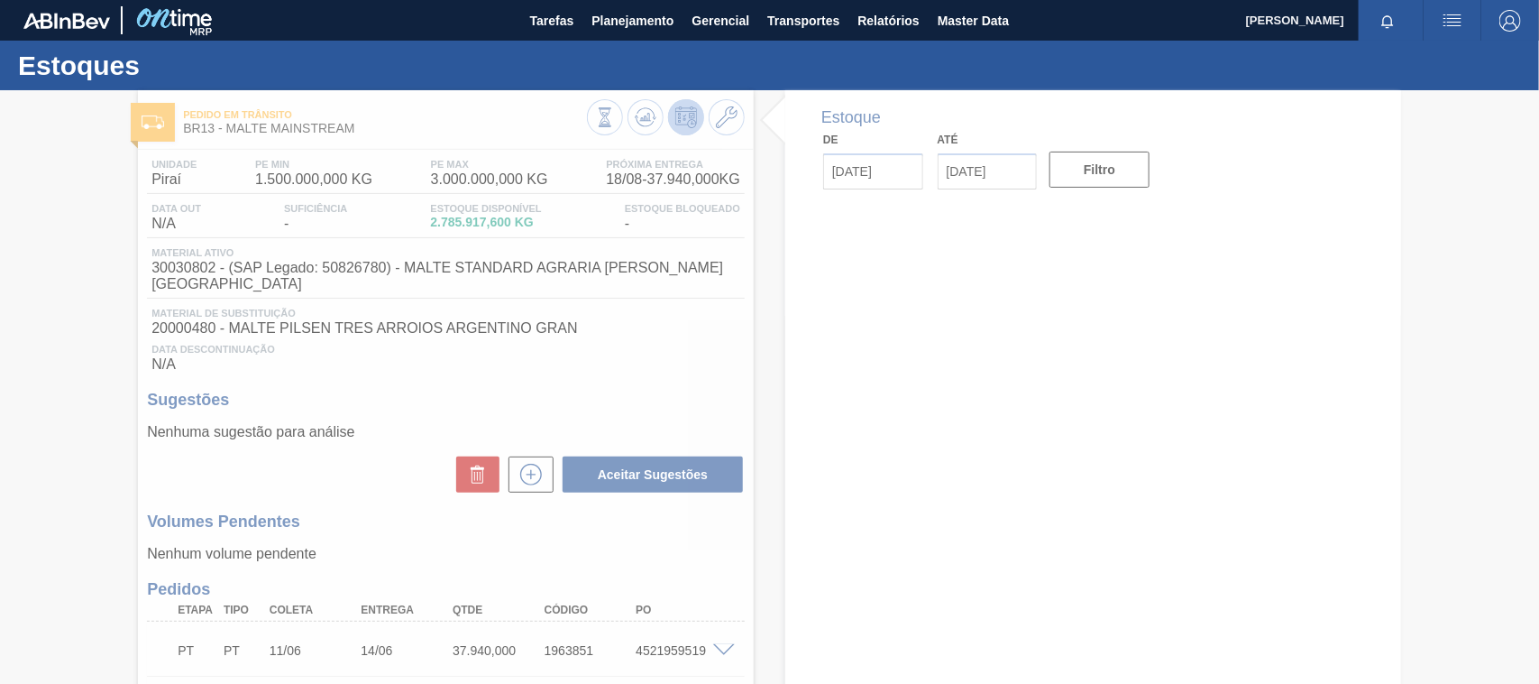
type input "[DATE]"
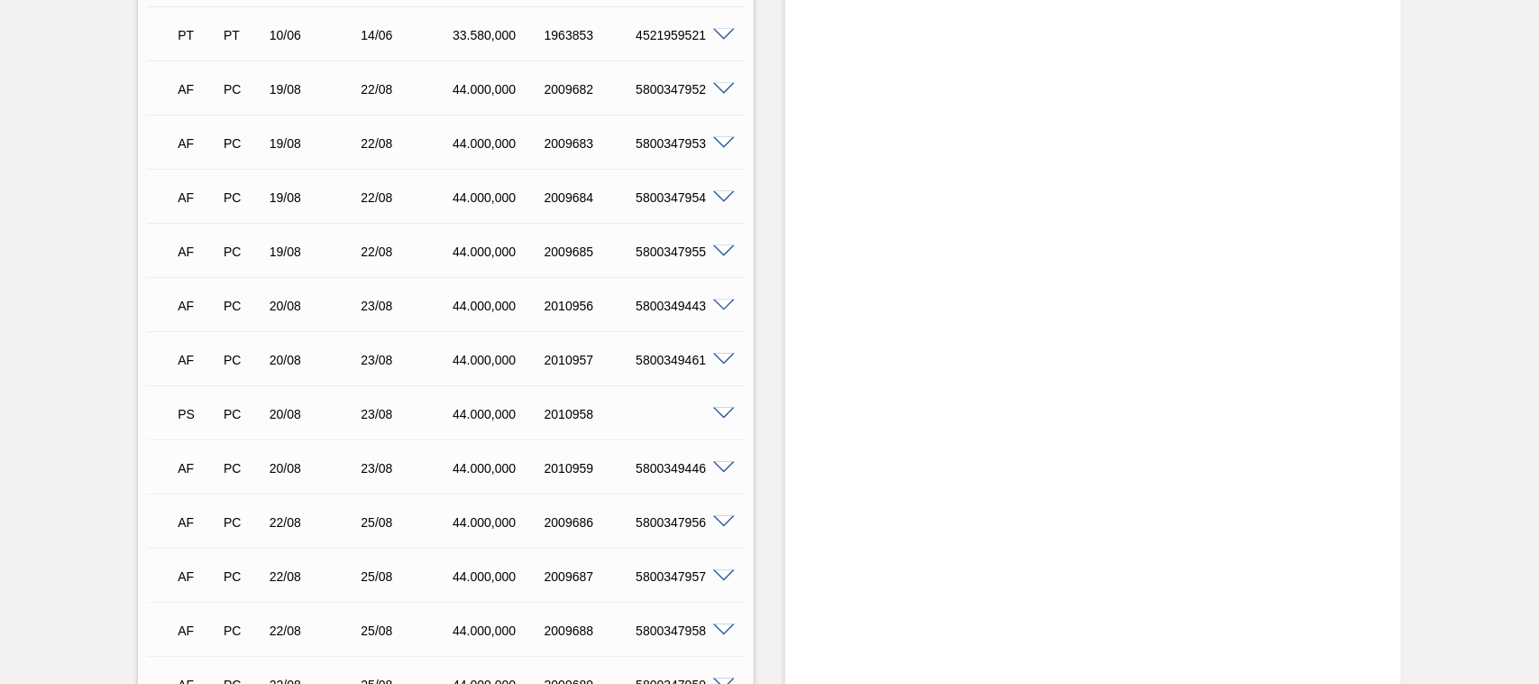
scroll to position [939, 0]
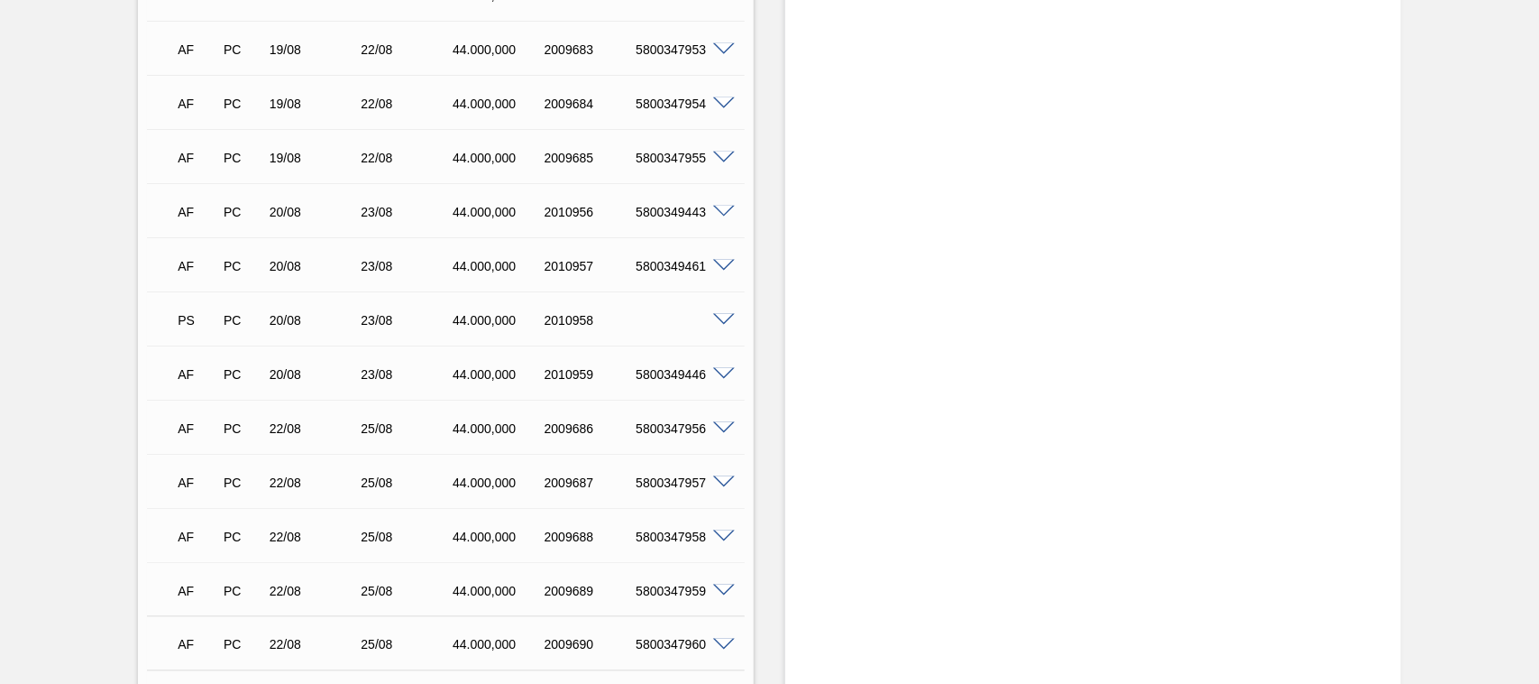
click at [714, 314] on span at bounding box center [724, 321] width 22 height 14
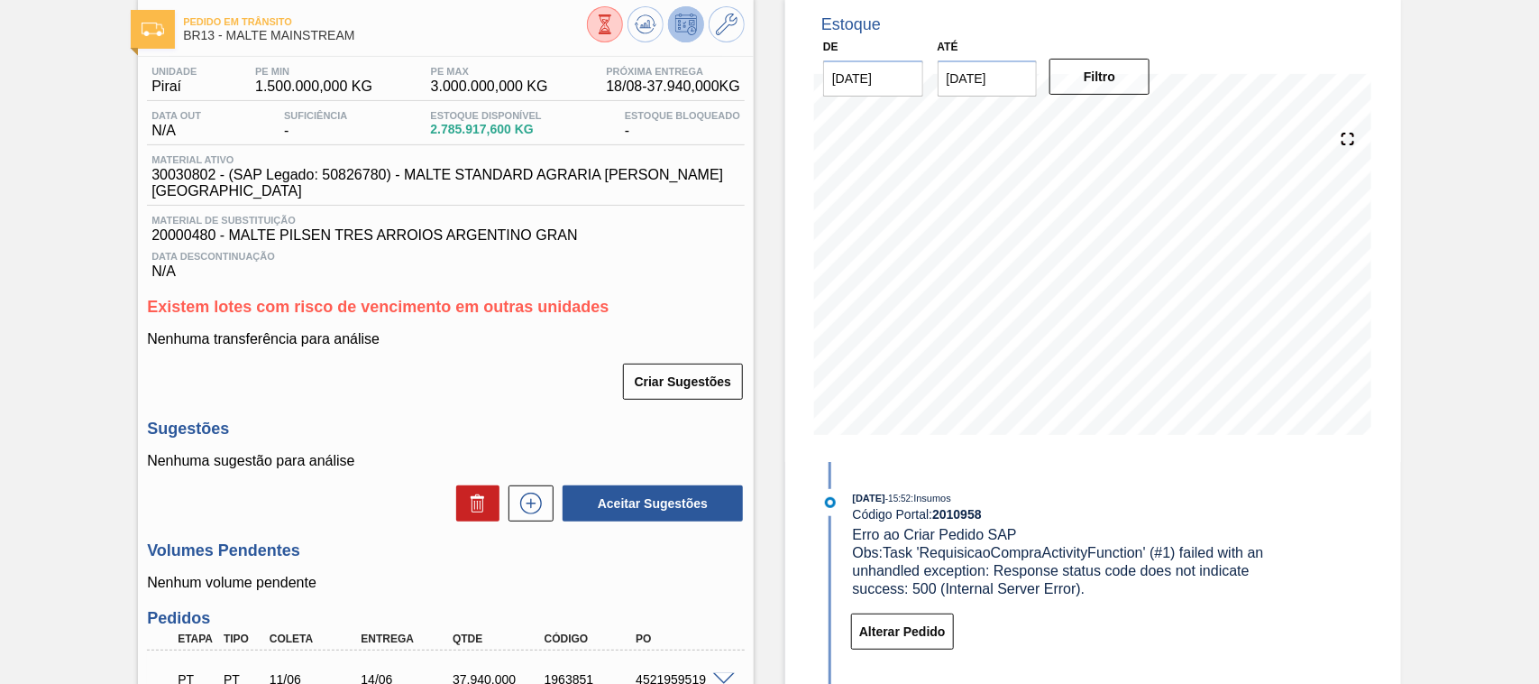
scroll to position [0, 0]
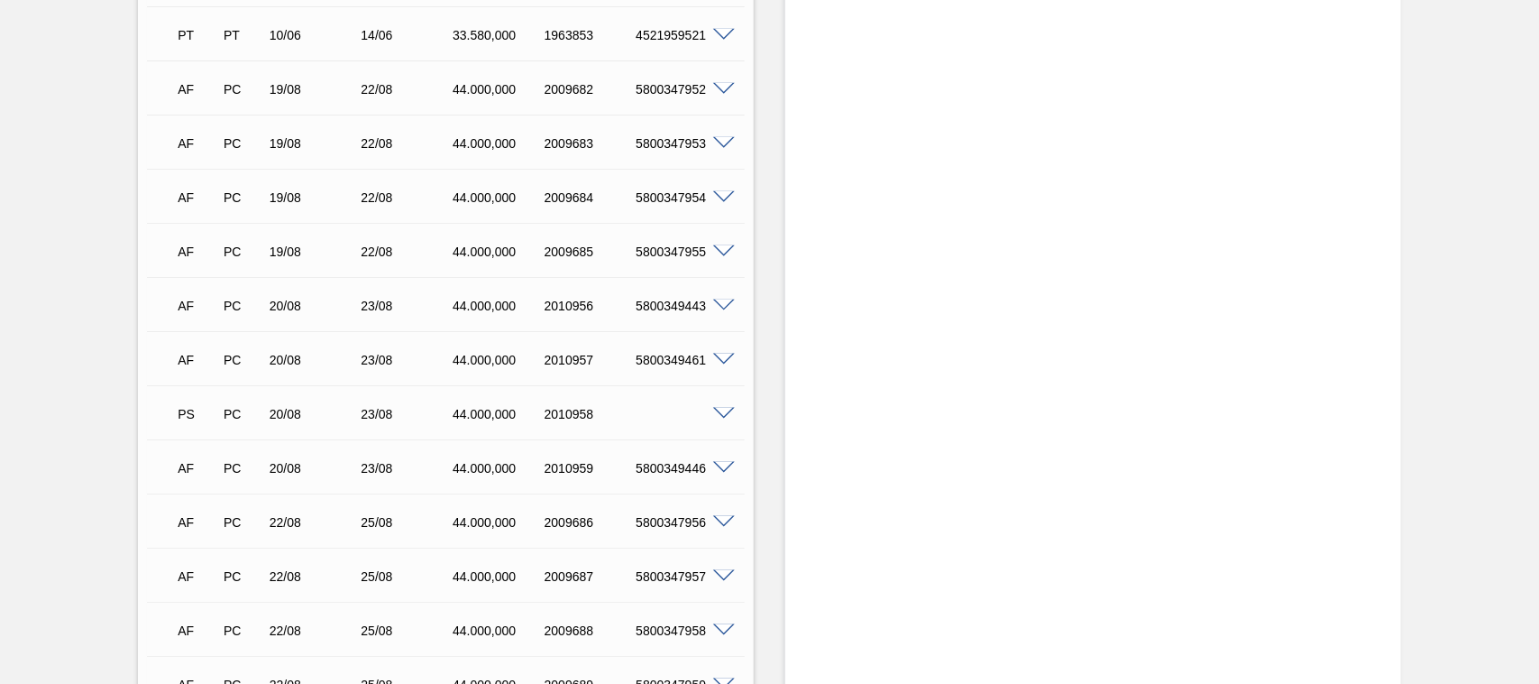
scroll to position [939, 0]
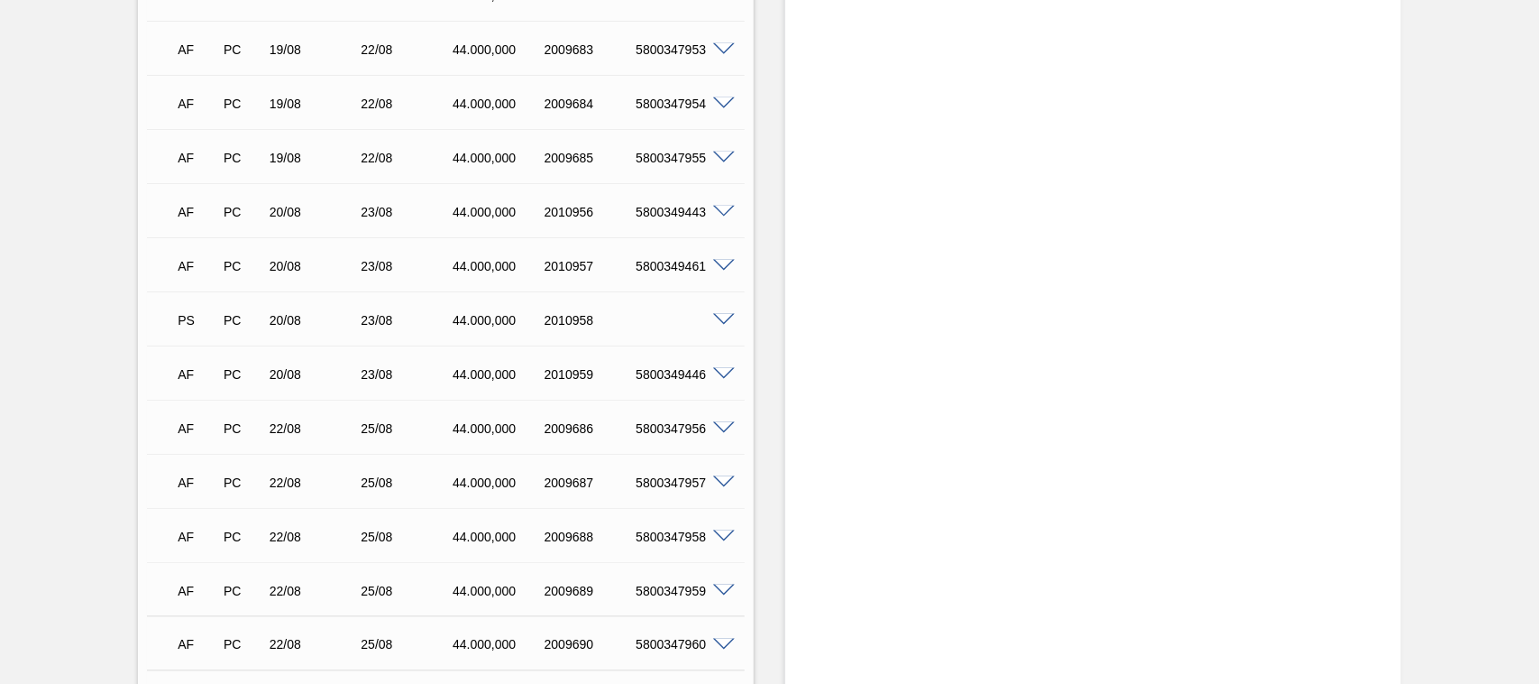
click at [722, 314] on span at bounding box center [724, 321] width 22 height 14
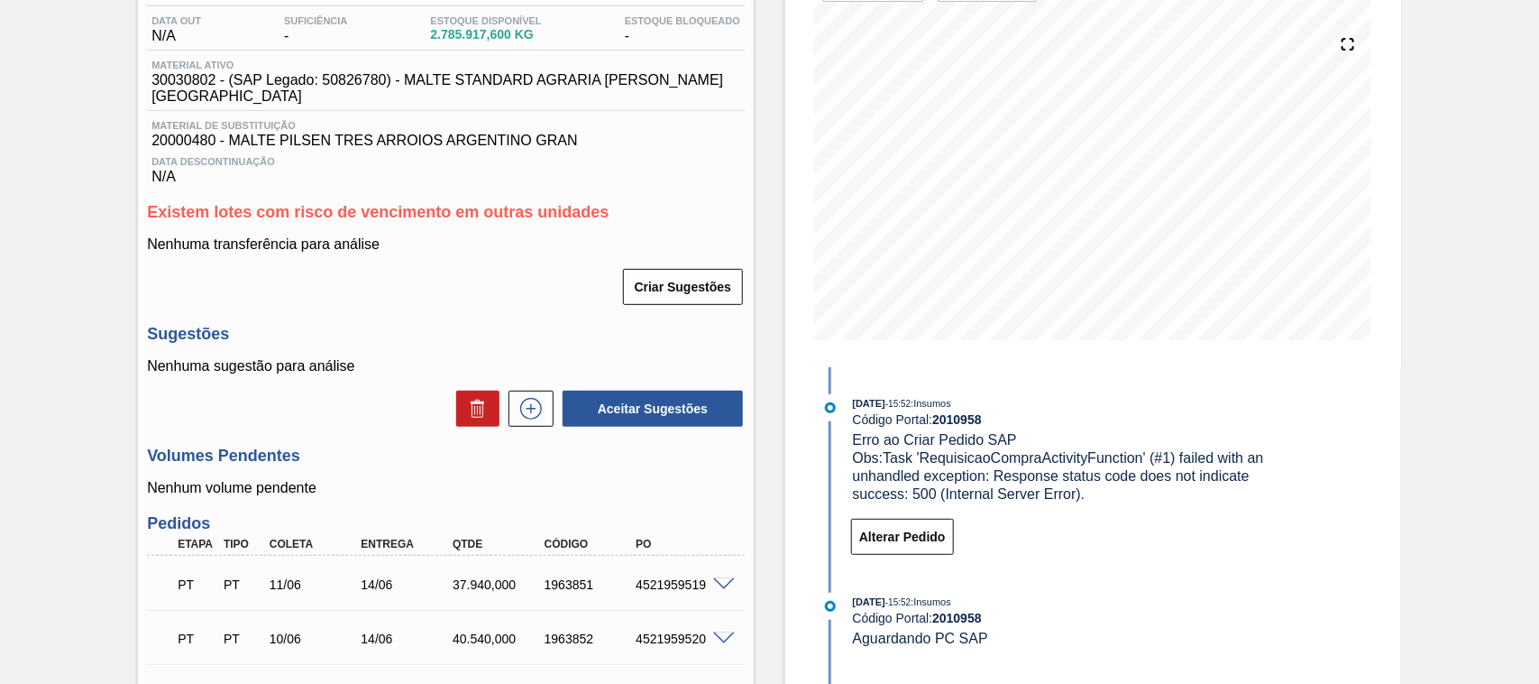
scroll to position [0, 0]
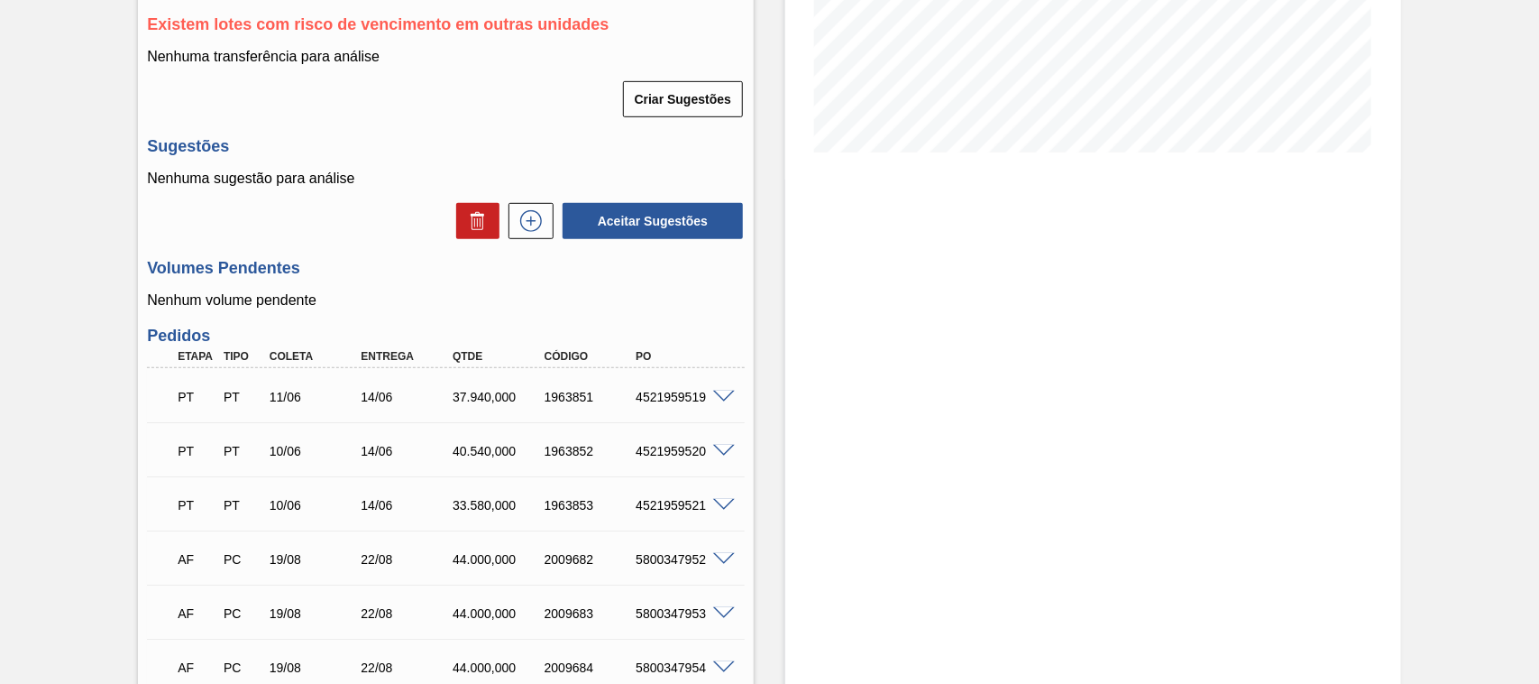
scroll to position [751, 0]
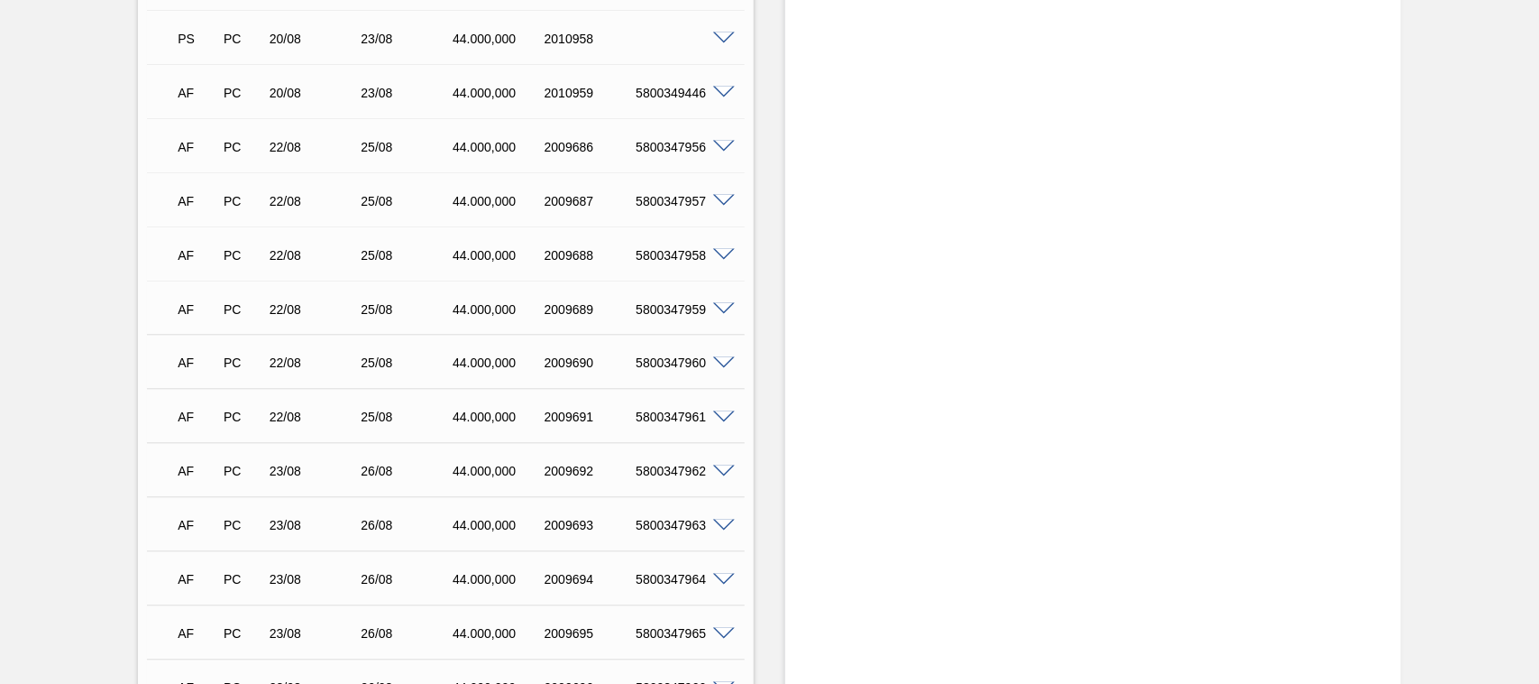
scroll to position [939, 0]
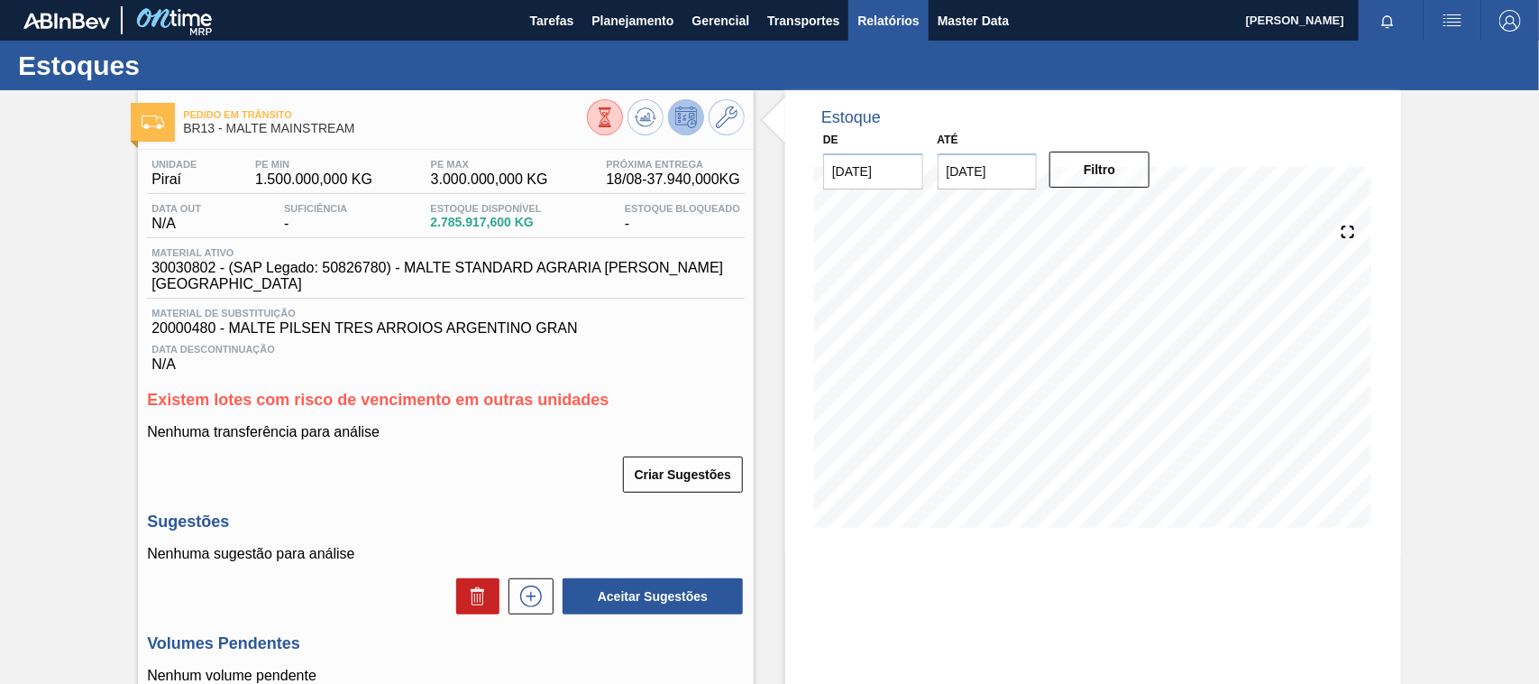
drag, startPoint x: 893, startPoint y: 18, endPoint x: 885, endPoint y: 23, distance: 9.3
click at [893, 18] on span "Relatórios" at bounding box center [888, 21] width 61 height 22
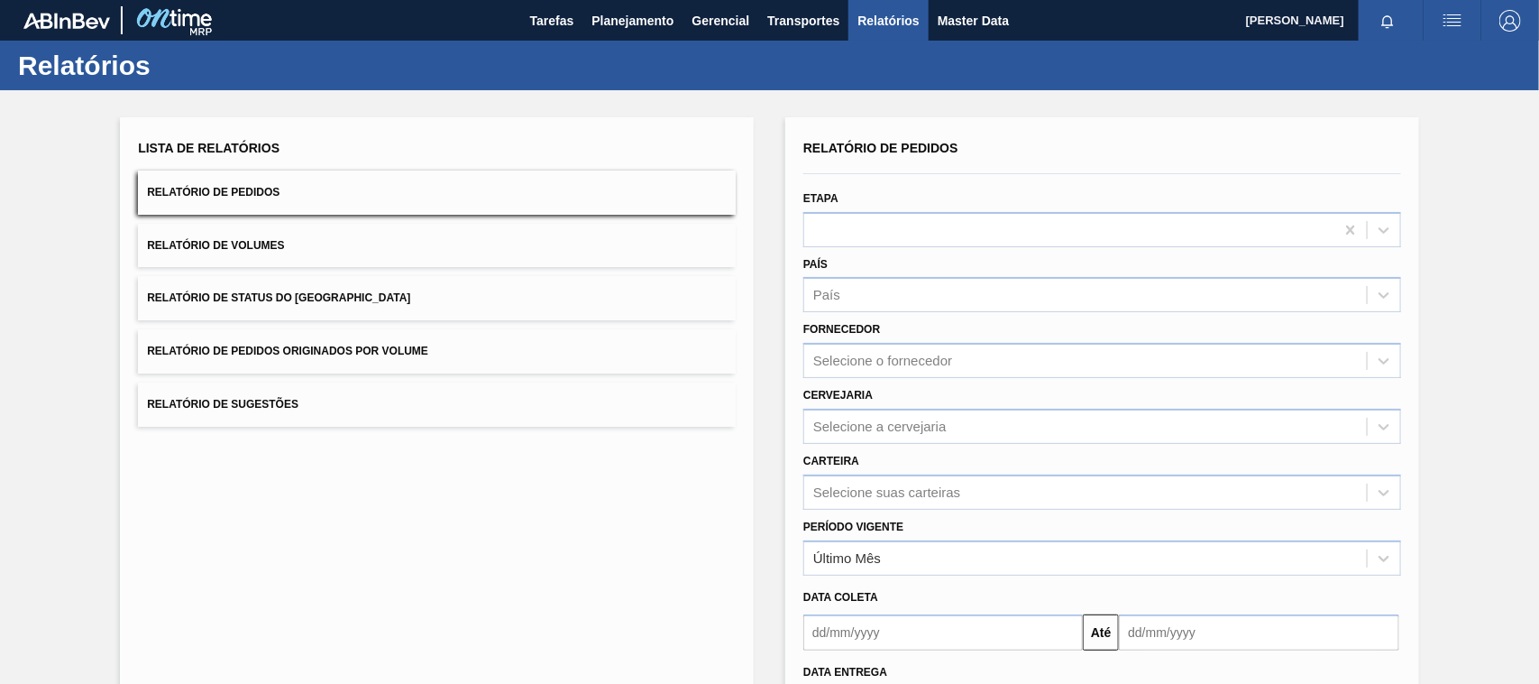
click at [386, 362] on button "Relatório de Pedidos Originados por Volume" at bounding box center [437, 351] width 598 height 44
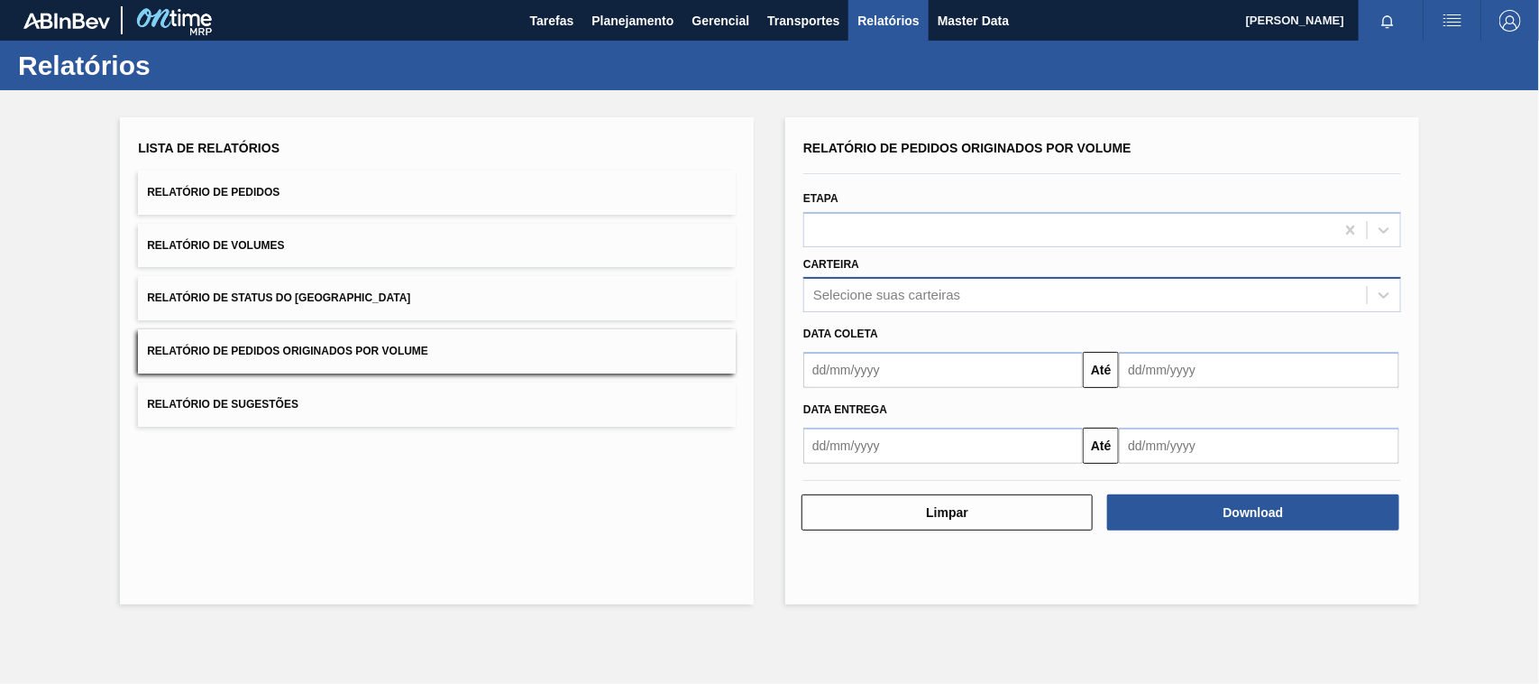
click at [864, 284] on div "Selecione suas carteiras" at bounding box center [1085, 295] width 563 height 26
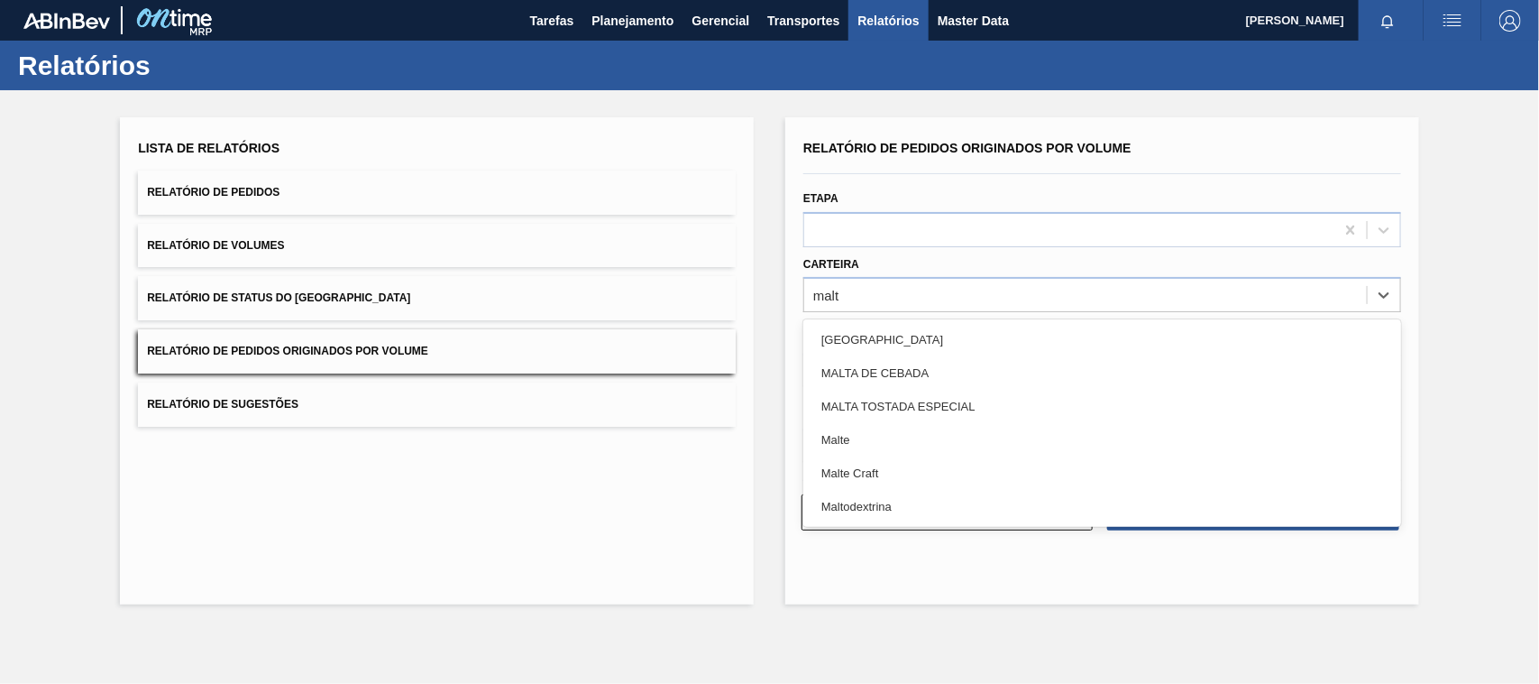
type input "malte"
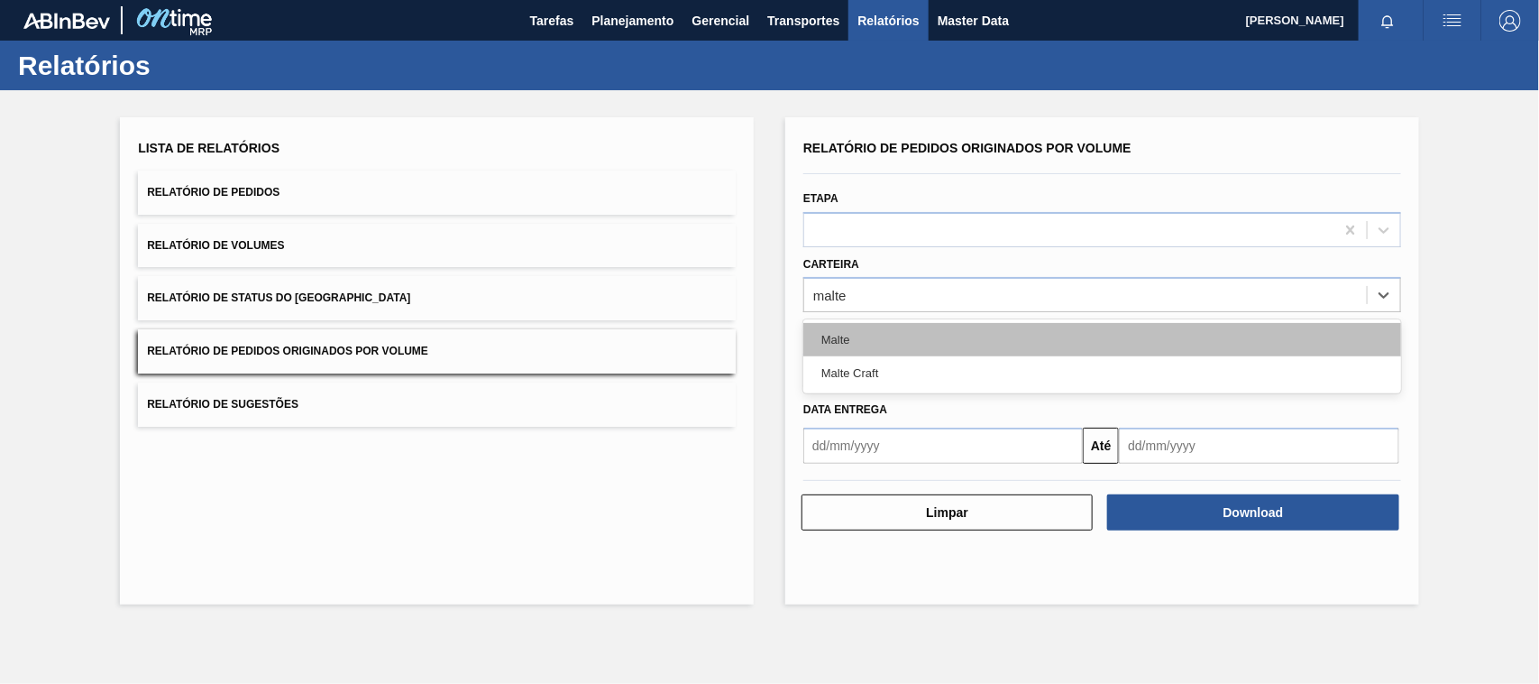
click at [857, 330] on div "Malte" at bounding box center [1103, 339] width 598 height 33
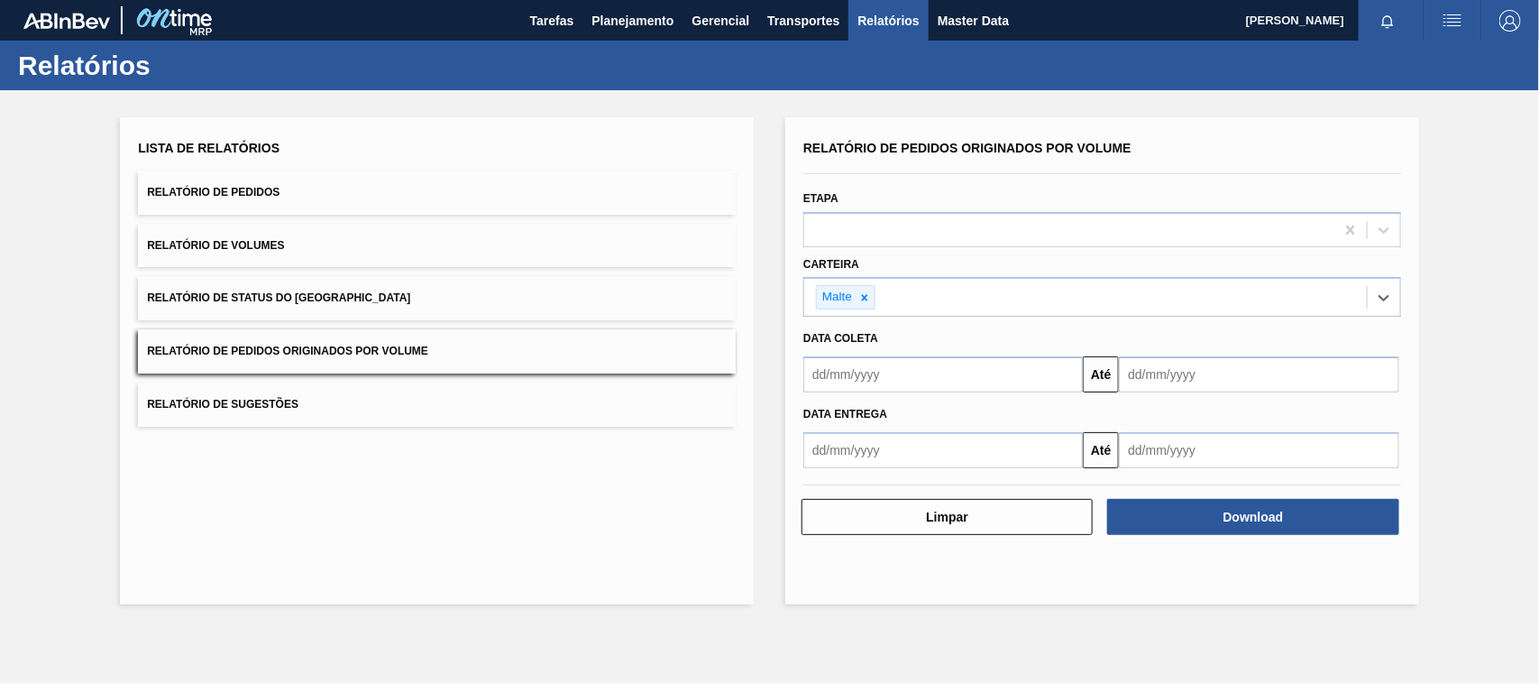
click at [859, 383] on input "text" at bounding box center [944, 374] width 280 height 36
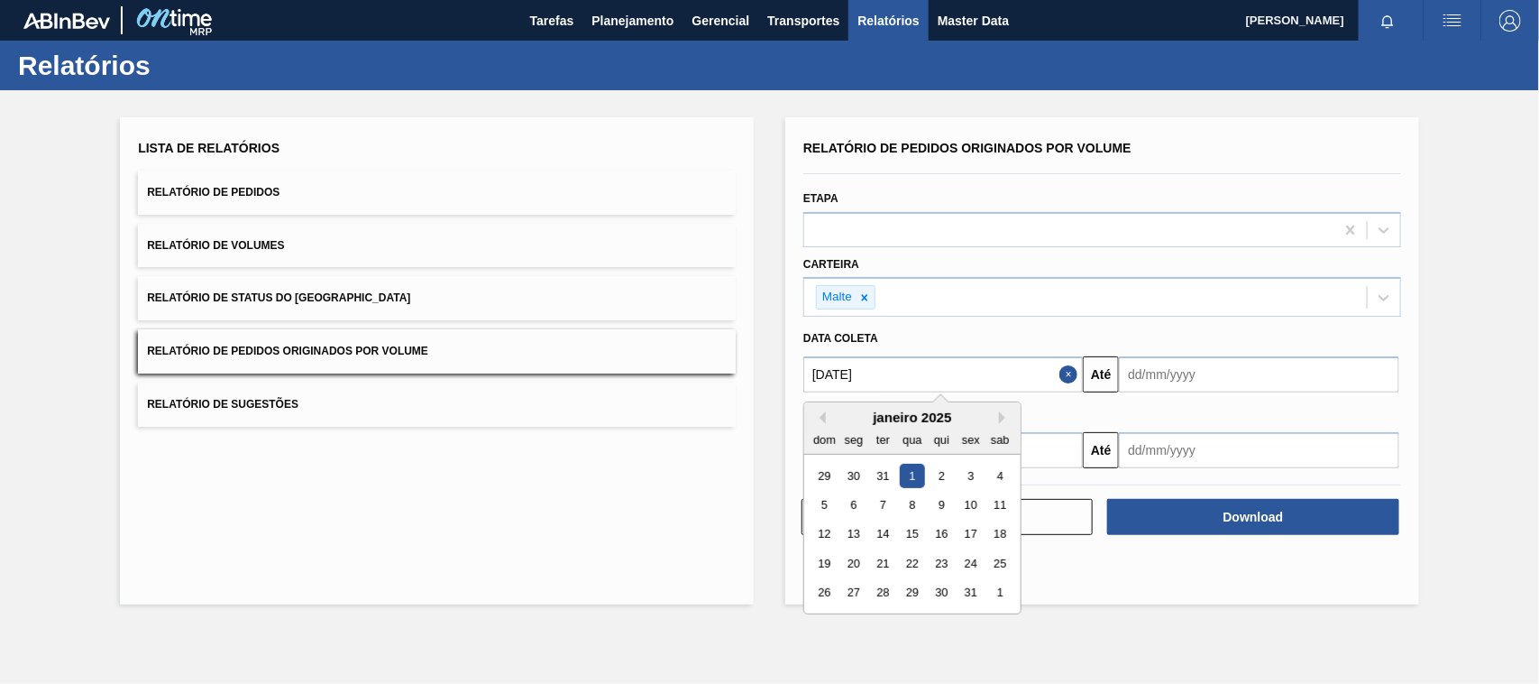
type input "[DATE]"
click at [906, 465] on div "1" at bounding box center [912, 476] width 24 height 24
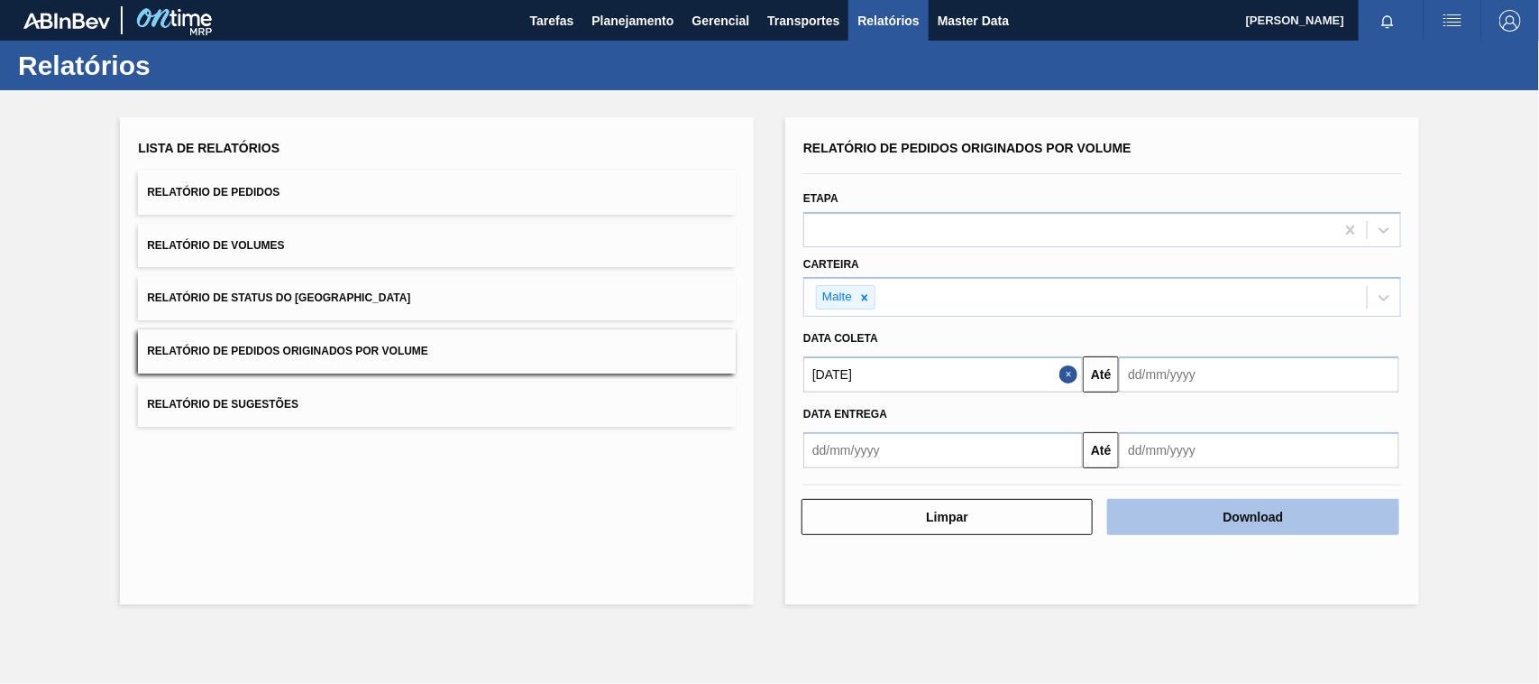
click at [1180, 507] on button "Download" at bounding box center [1253, 517] width 291 height 36
